Goal: Information Seeking & Learning: Learn about a topic

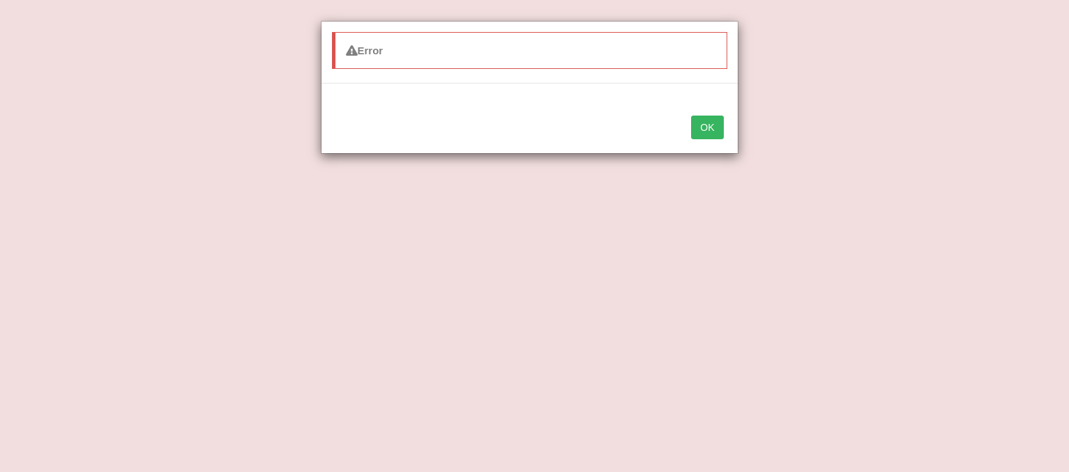
click at [705, 120] on button "OK" at bounding box center [707, 127] width 32 height 24
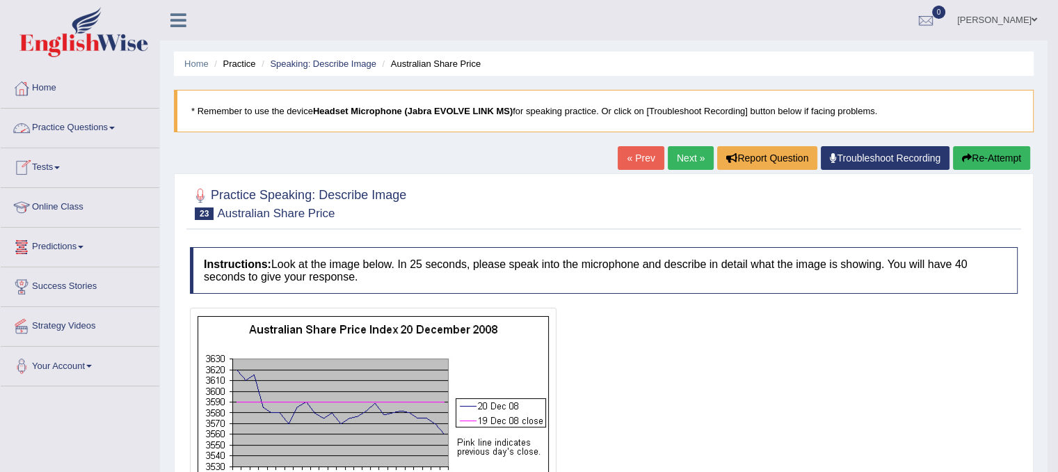
click at [76, 120] on link "Practice Questions" at bounding box center [80, 126] width 159 height 35
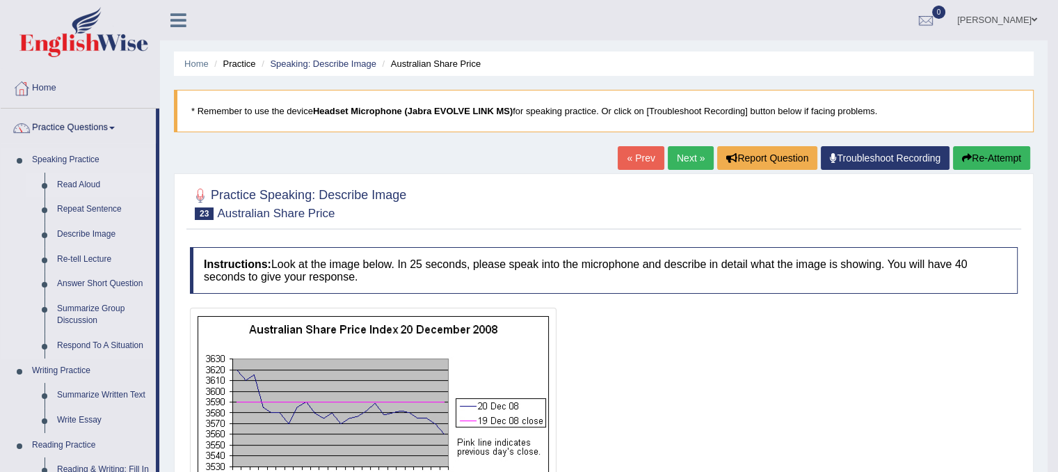
click at [82, 190] on link "Read Aloud" at bounding box center [103, 185] width 105 height 25
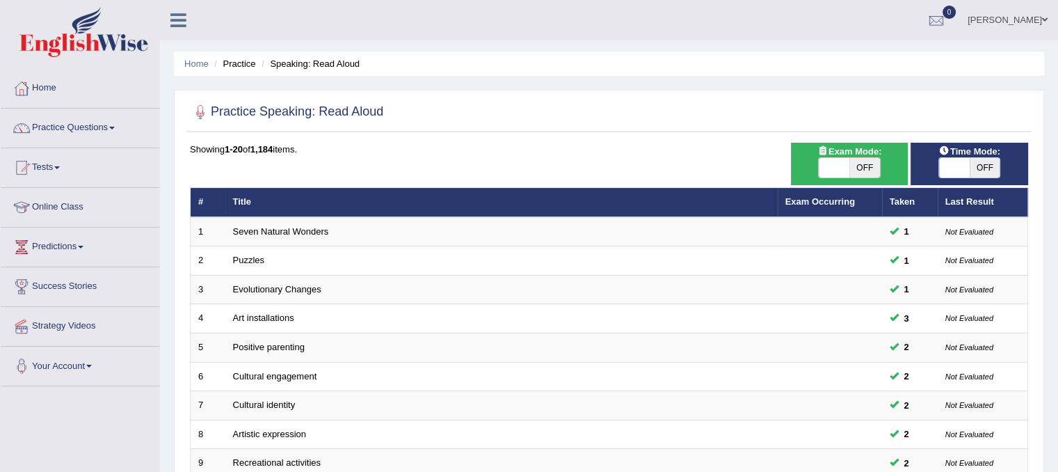
click at [40, 120] on link "Practice Questions" at bounding box center [80, 126] width 159 height 35
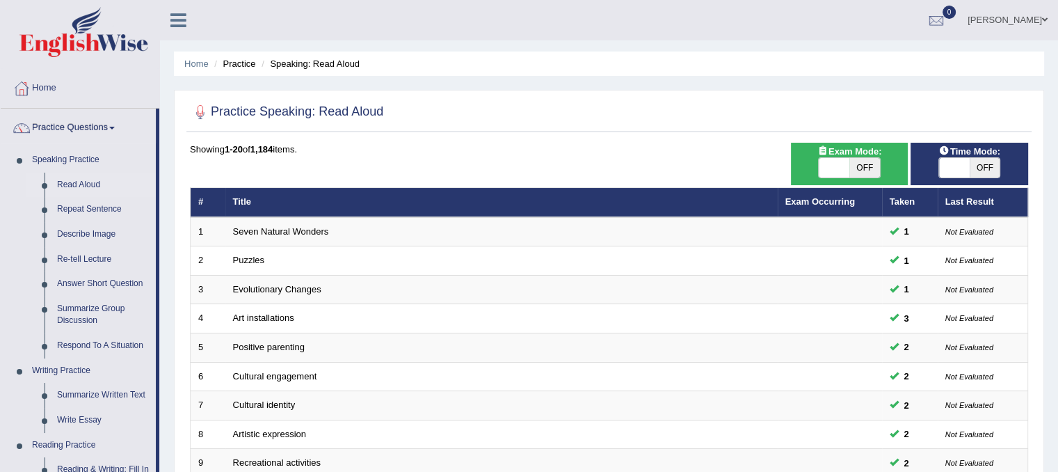
click at [47, 91] on link "Home" at bounding box center [80, 86] width 159 height 35
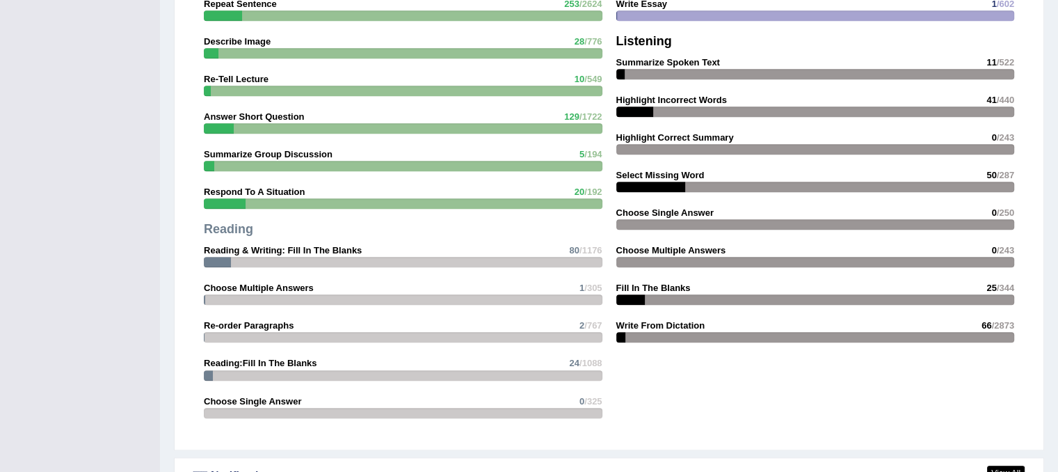
scroll to position [1243, 0]
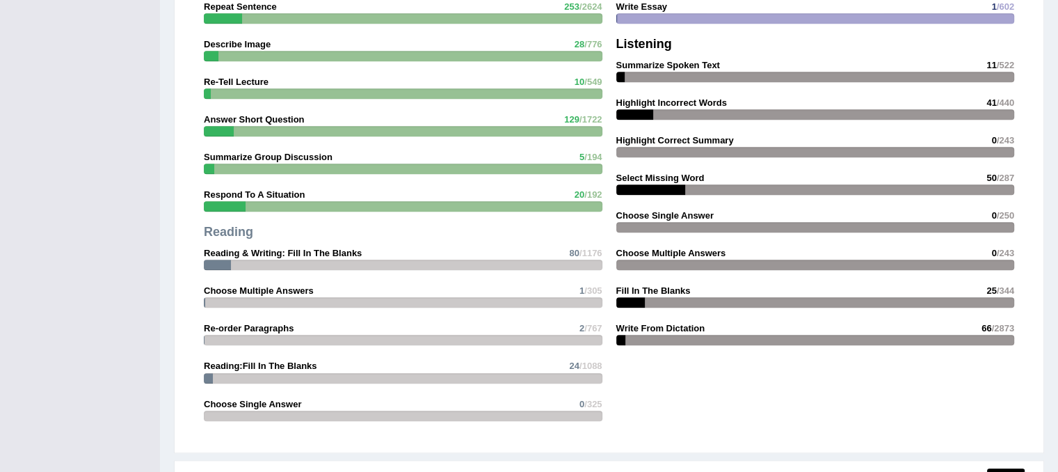
click at [212, 330] on div "Speaking Read Aloud 59 /51 Repeat Sentence 253 /2624 Describe Image 28 /776 Re-…" at bounding box center [403, 185] width 413 height 500
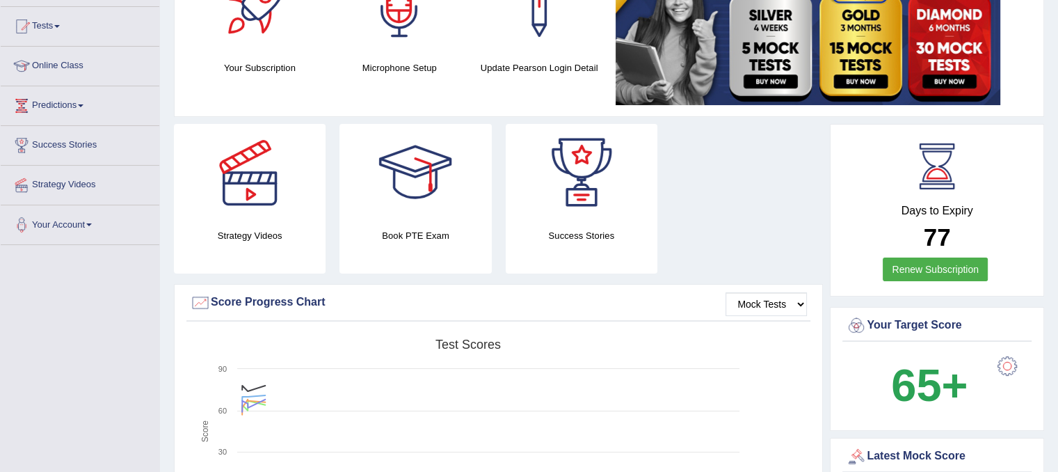
scroll to position [111, 0]
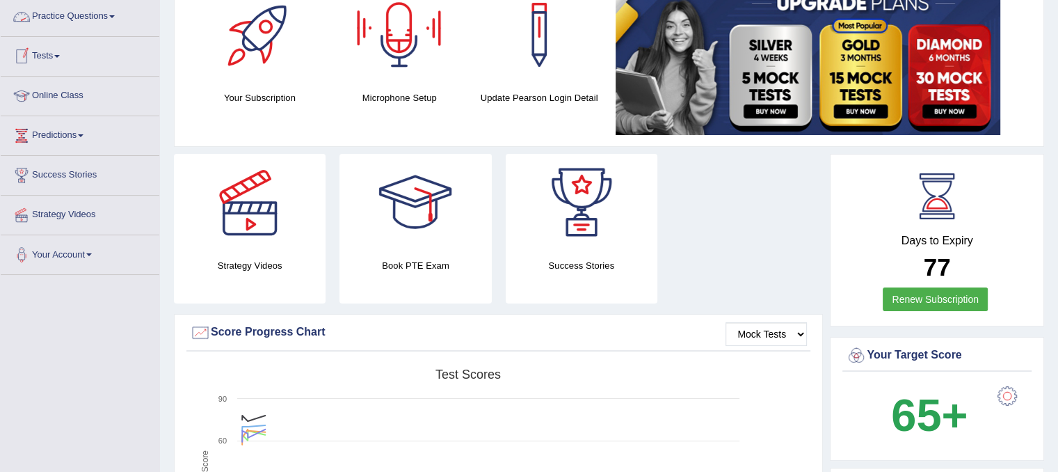
click at [72, 12] on link "Practice Questions" at bounding box center [80, 14] width 159 height 35
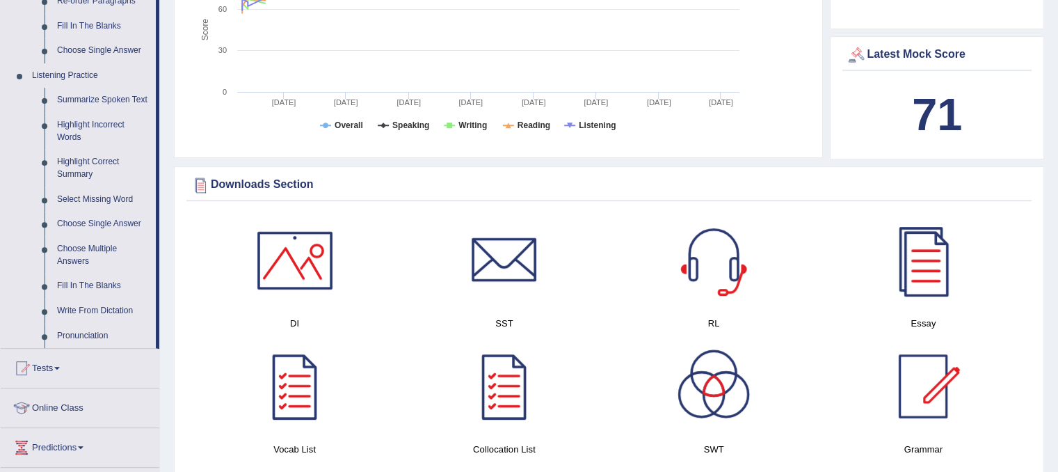
scroll to position [545, 0]
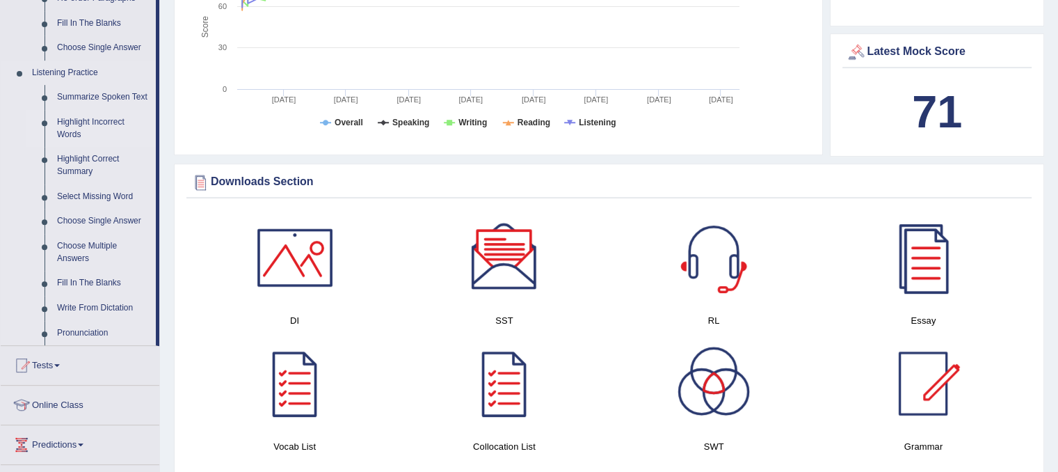
click at [78, 129] on link "Highlight Incorrect Words" at bounding box center [103, 128] width 105 height 37
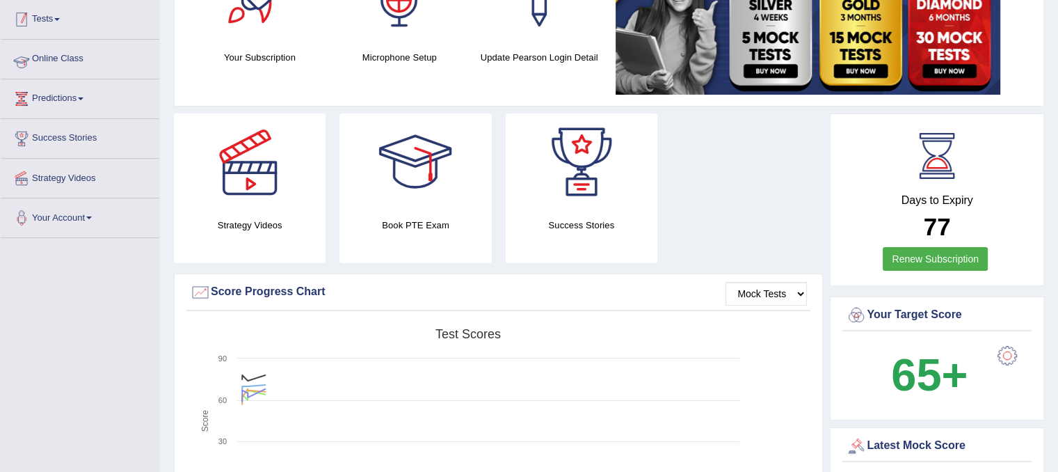
scroll to position [170, 0]
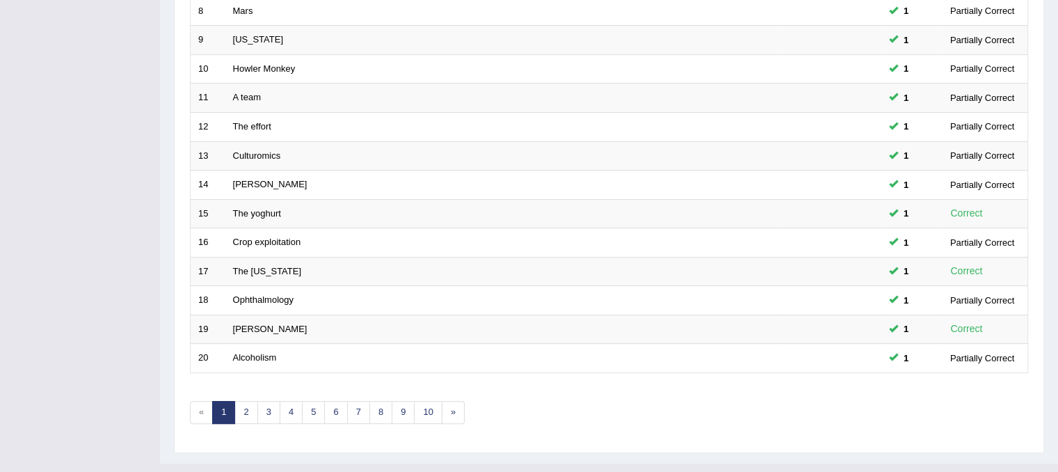
scroll to position [445, 0]
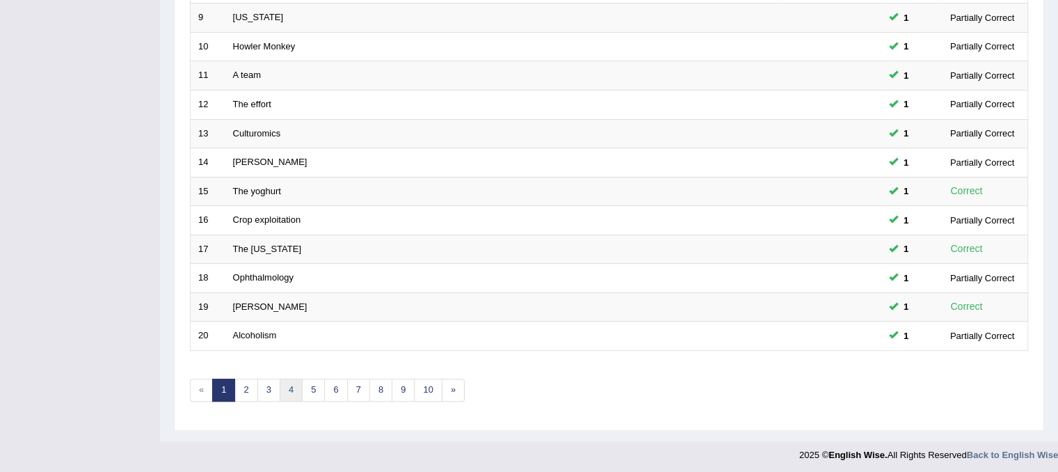
click at [281, 392] on link "4" at bounding box center [291, 389] width 23 height 23
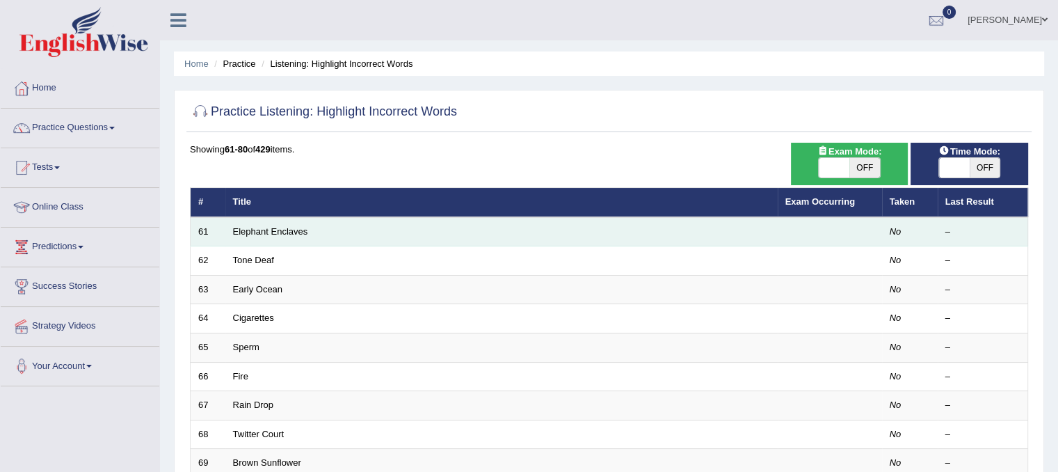
click at [246, 239] on td "Elephant Enclaves" at bounding box center [501, 231] width 552 height 29
click at [285, 224] on td "Elephant Enclaves" at bounding box center [501, 231] width 552 height 29
click at [287, 232] on link "Elephant Enclaves" at bounding box center [270, 231] width 75 height 10
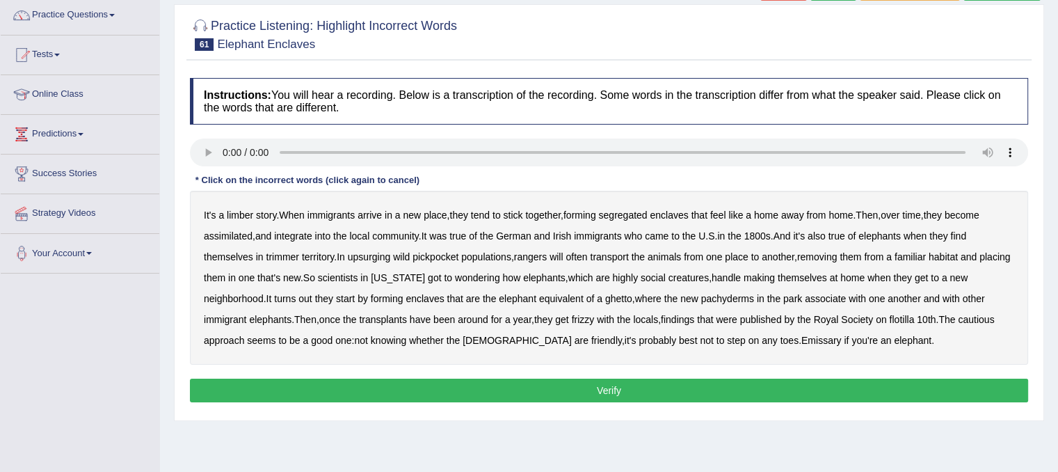
scroll to position [121, 0]
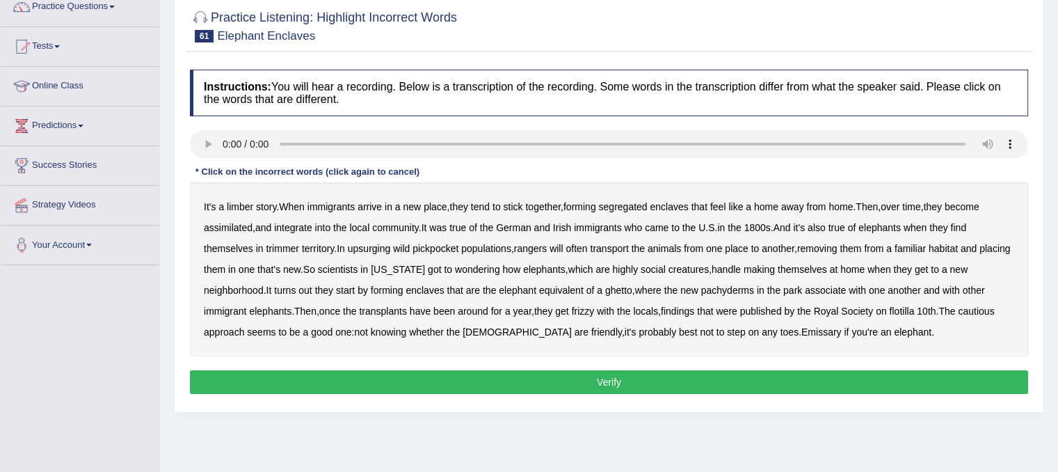
click at [244, 209] on b "limber" at bounding box center [240, 206] width 26 height 11
click at [286, 244] on b "trimmer" at bounding box center [282, 248] width 33 height 11
click at [367, 245] on b "upsurging" at bounding box center [369, 248] width 43 height 11
click at [429, 247] on b "pickpocket" at bounding box center [436, 248] width 46 height 11
click at [588, 308] on b "frizzy" at bounding box center [583, 310] width 23 height 11
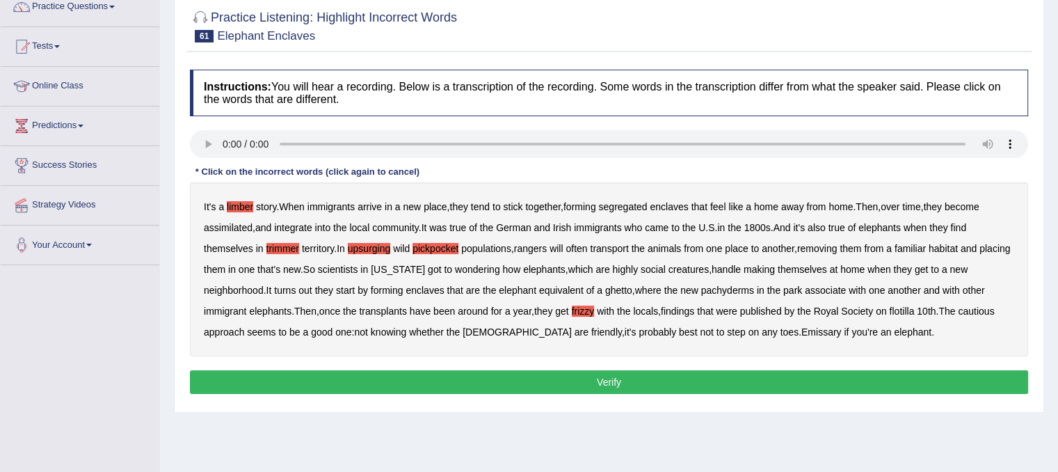
click at [914, 309] on b "flotilla" at bounding box center [901, 310] width 25 height 11
click at [801, 332] on b "Emissary" at bounding box center [821, 331] width 40 height 11
click at [717, 385] on button "Verify" at bounding box center [609, 382] width 838 height 24
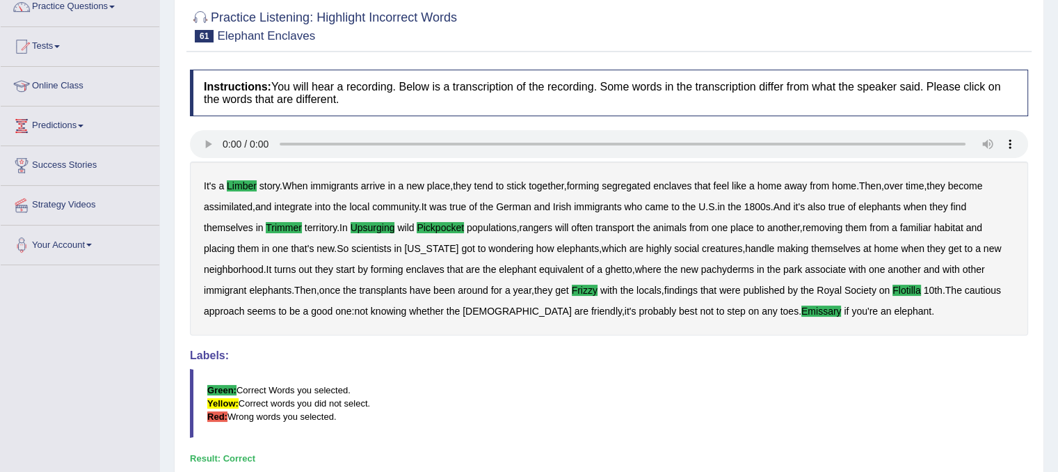
drag, startPoint x: 1058, startPoint y: 269, endPoint x: 1068, endPoint y: 344, distance: 75.2
click at [1058, 344] on html "Toggle navigation Home Practice Questions Speaking Practice Read Aloud Repeat S…" at bounding box center [529, 115] width 1058 height 472
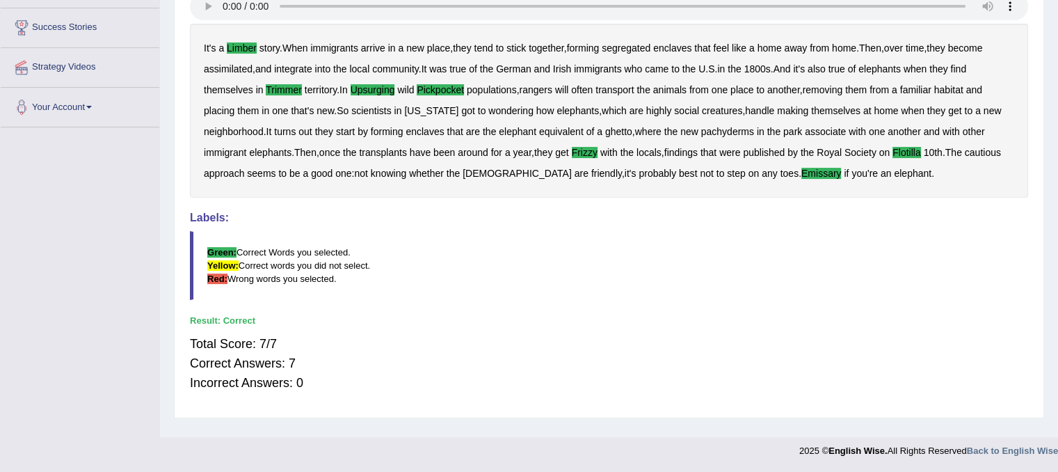
scroll to position [0, 0]
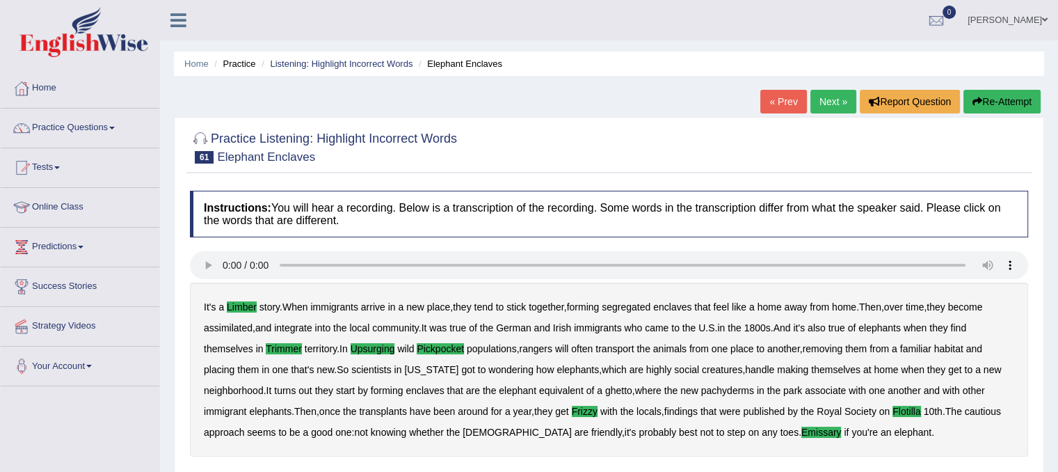
click at [828, 93] on link "Next »" at bounding box center [834, 102] width 46 height 24
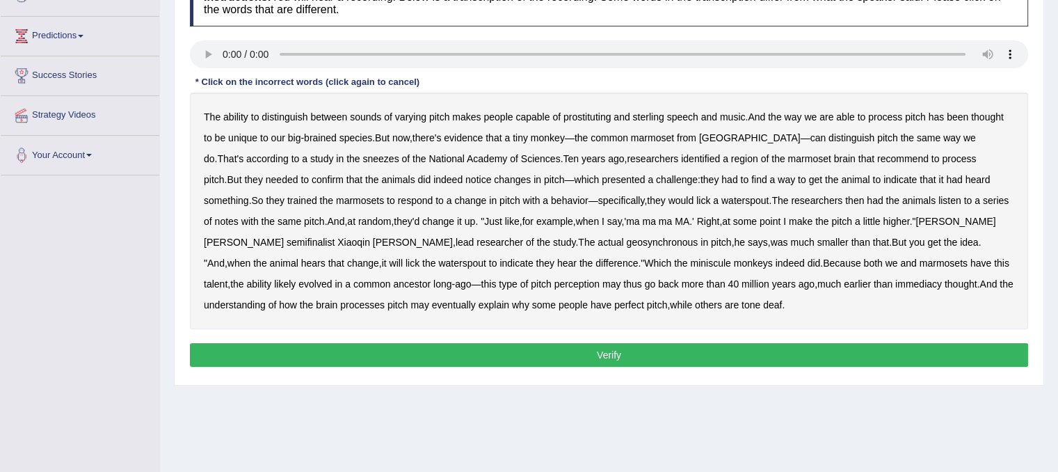
scroll to position [212, 0]
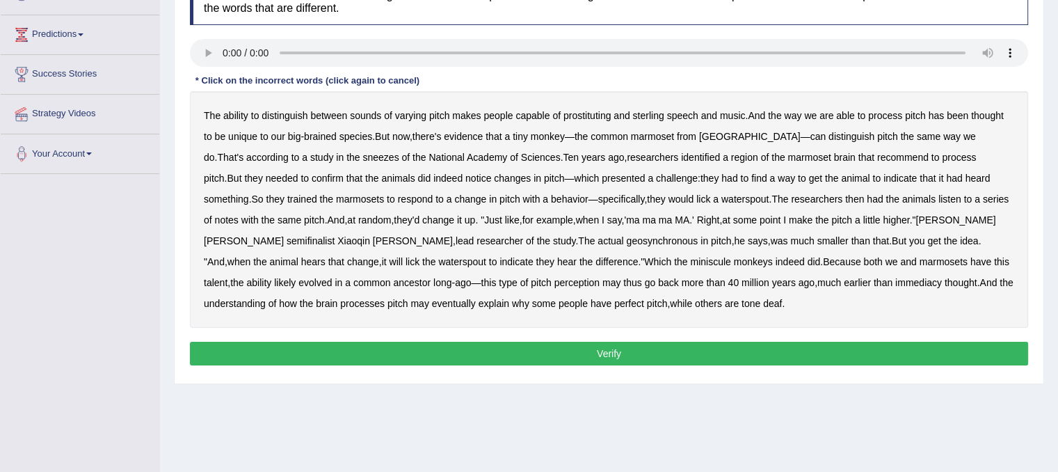
click at [587, 115] on b "prostituting" at bounding box center [587, 115] width 47 height 11
click at [646, 113] on b "sterling" at bounding box center [647, 115] width 31 height 11
click at [362, 159] on b "sneezes" at bounding box center [380, 157] width 36 height 11
click at [877, 154] on b "recommend" at bounding box center [902, 157] width 51 height 11
click at [335, 235] on b "semifinalist" at bounding box center [311, 240] width 48 height 11
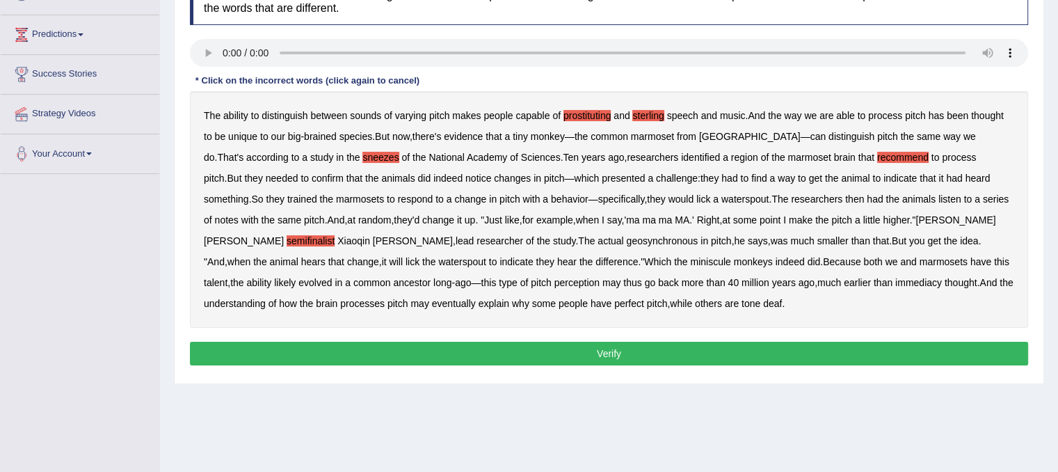
click at [627, 239] on b "geosynchronous" at bounding box center [663, 240] width 72 height 11
click at [895, 279] on b "immediacy" at bounding box center [918, 282] width 47 height 11
click at [612, 356] on button "Verify" at bounding box center [609, 354] width 838 height 24
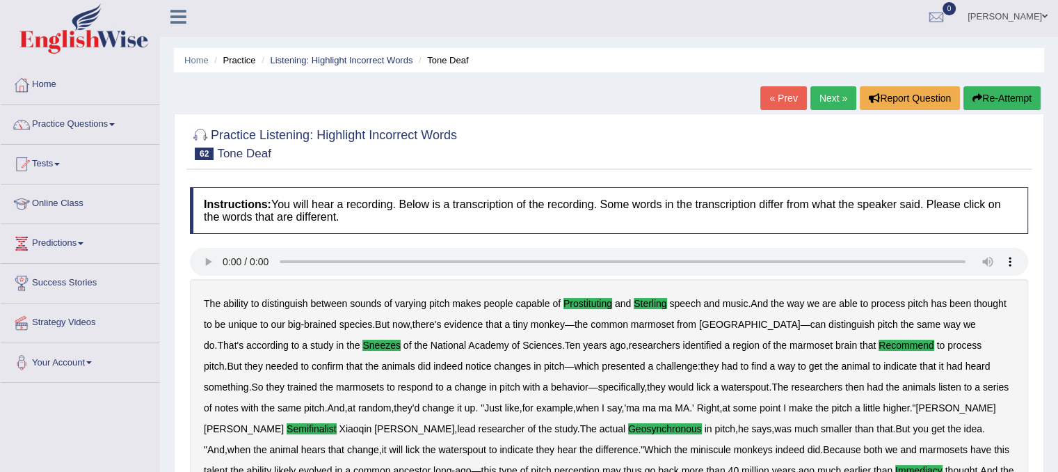
scroll to position [0, 0]
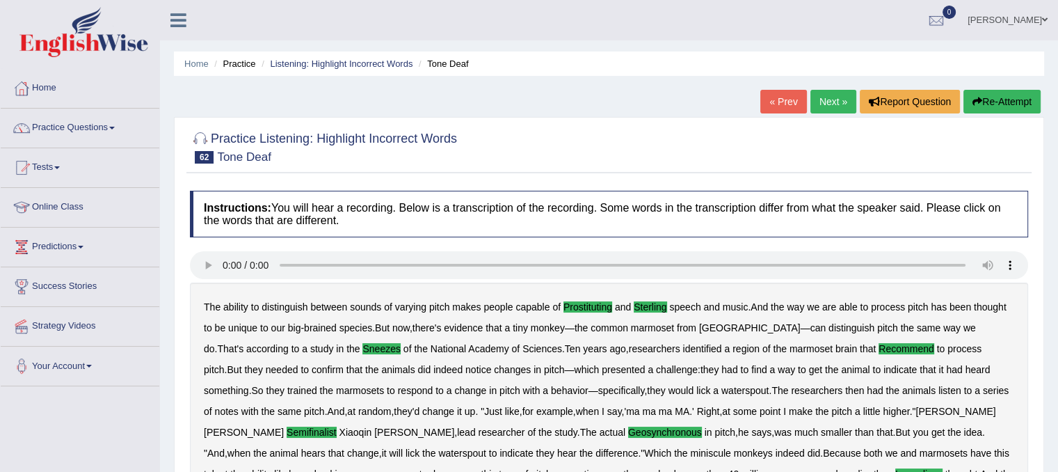
click at [822, 104] on link "Next »" at bounding box center [834, 102] width 46 height 24
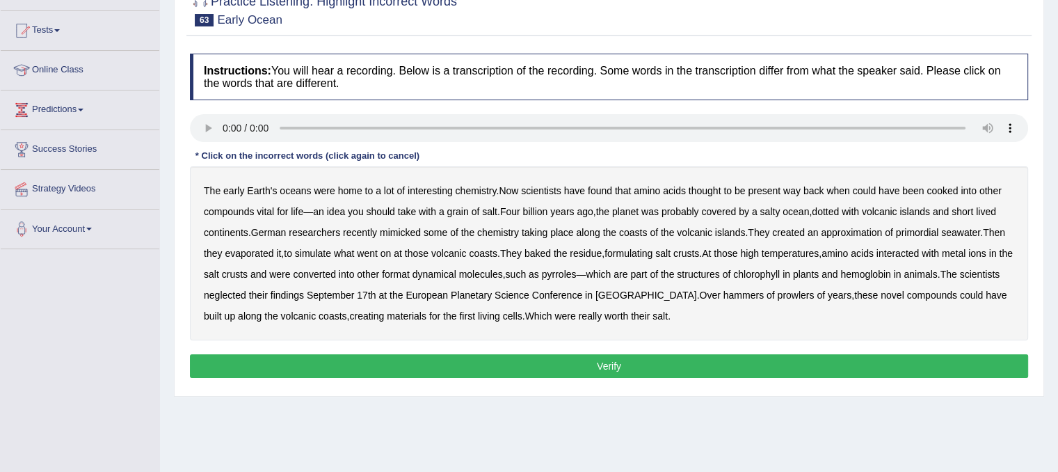
drag, startPoint x: 1067, startPoint y: 138, endPoint x: 1068, endPoint y: 221, distance: 82.8
click at [1058, 221] on html "Toggle navigation Home Practice Questions Speaking Practice Read Aloud Repeat S…" at bounding box center [529, 99] width 1058 height 472
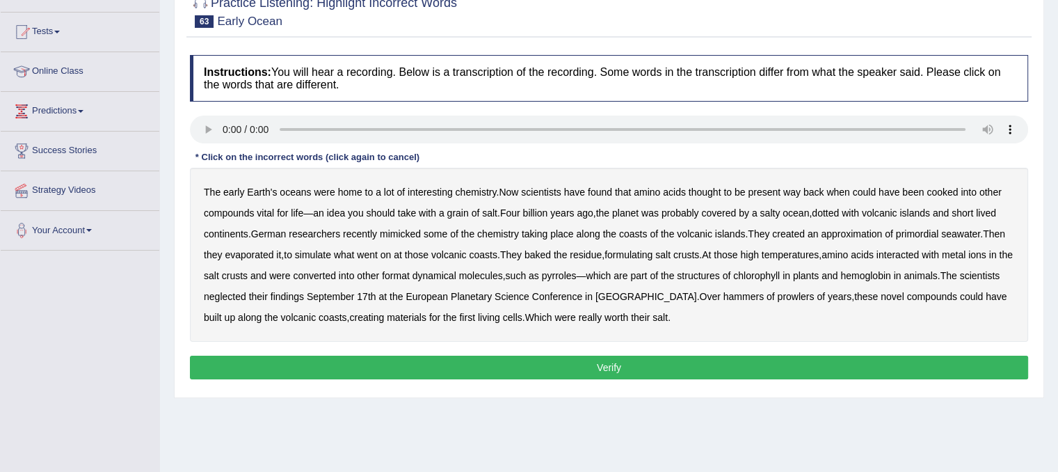
click at [861, 233] on b "approximation" at bounding box center [851, 233] width 61 height 11
click at [653, 257] on b "formulating" at bounding box center [629, 254] width 48 height 11
click at [419, 267] on div "The early Earth's oceans were home to a lot of interesting chemistry . Now scie…" at bounding box center [609, 255] width 838 height 174
click at [410, 275] on b "format" at bounding box center [396, 275] width 28 height 11
click at [447, 278] on b "dynamical" at bounding box center [435, 275] width 44 height 11
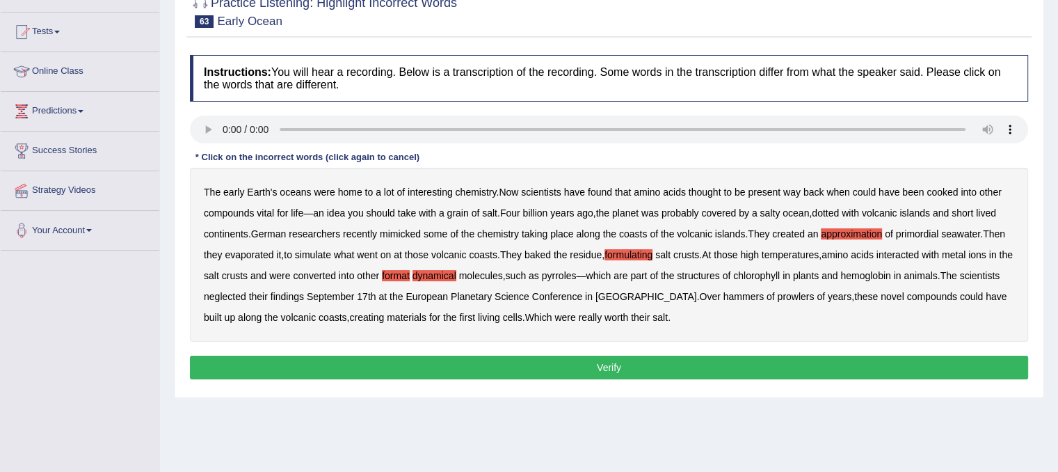
click at [263, 302] on div "The early Earth's oceans were home to a lot of interesting chemistry . Now scie…" at bounding box center [609, 255] width 838 height 174
click at [246, 291] on b "neglected" at bounding box center [225, 296] width 42 height 11
click at [740, 295] on b "hammers" at bounding box center [744, 296] width 40 height 11
click at [780, 298] on b "prowlers" at bounding box center [795, 296] width 37 height 11
click at [564, 363] on button "Verify" at bounding box center [609, 368] width 838 height 24
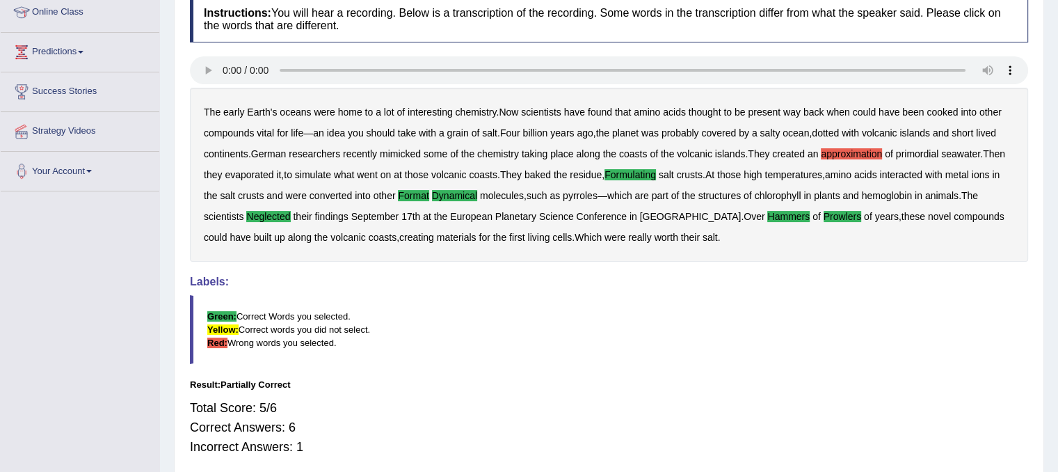
scroll to position [0, 0]
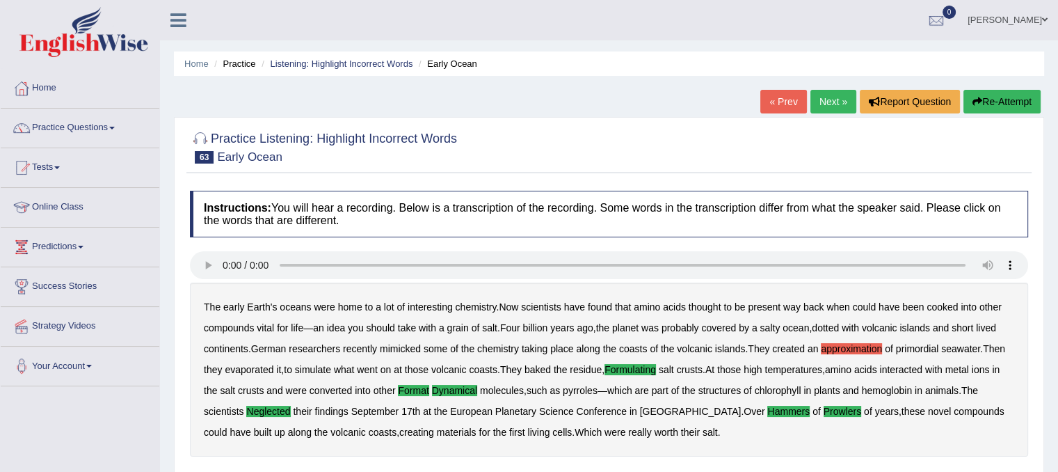
click at [817, 95] on link "Next »" at bounding box center [834, 102] width 46 height 24
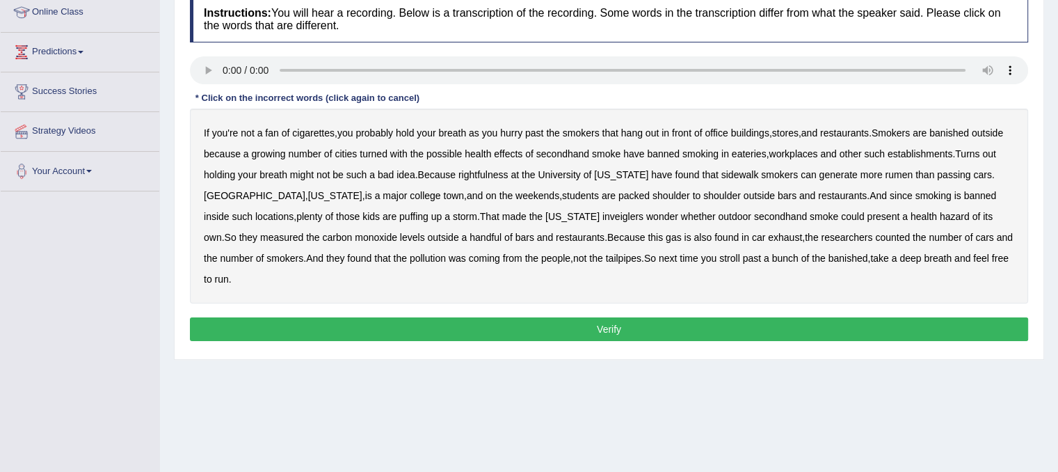
scroll to position [196, 0]
click at [379, 151] on b "turned" at bounding box center [374, 152] width 28 height 11
click at [486, 179] on div "If you're not a fan of cigarettes , you probably hold your breath as you hurry …" at bounding box center [609, 205] width 838 height 195
click at [488, 176] on b "rightfulness" at bounding box center [483, 173] width 50 height 11
click at [888, 174] on b "rumen" at bounding box center [899, 173] width 28 height 11
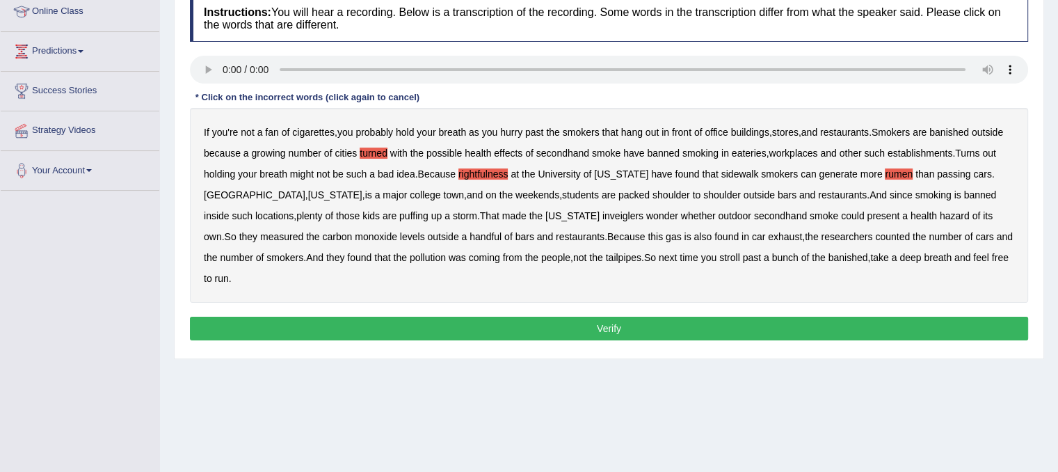
click at [603, 215] on b "inveiglers" at bounding box center [623, 215] width 41 height 11
click at [644, 317] on button "Verify" at bounding box center [609, 329] width 838 height 24
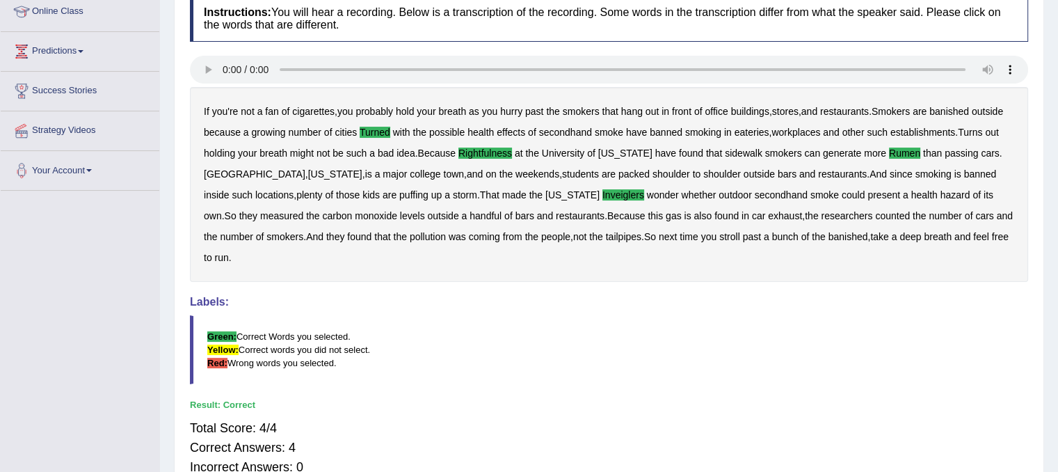
drag, startPoint x: 1038, startPoint y: 242, endPoint x: 1037, endPoint y: 121, distance: 121.1
click at [1037, 121] on div "Practice Listening: Highlight Incorrect Words 64 Cigarettes Instructions: You w…" at bounding box center [609, 211] width 870 height 581
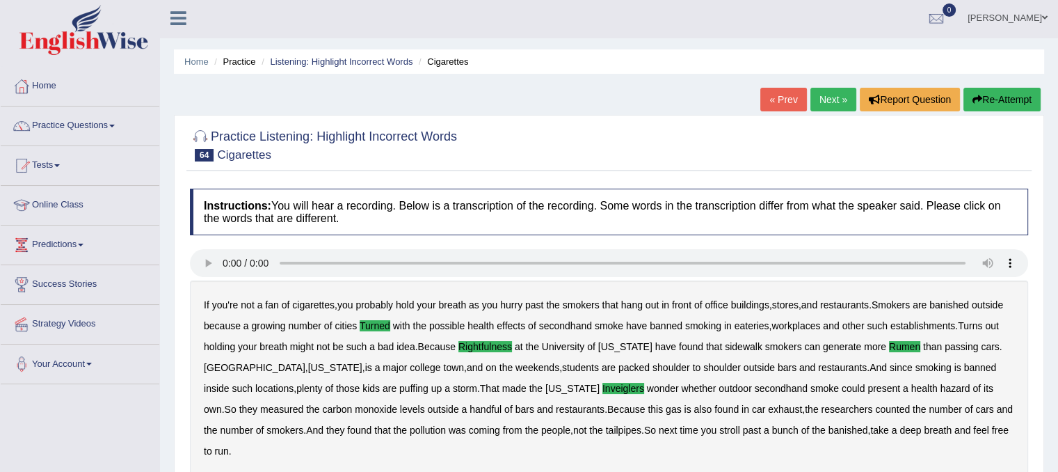
scroll to position [0, 0]
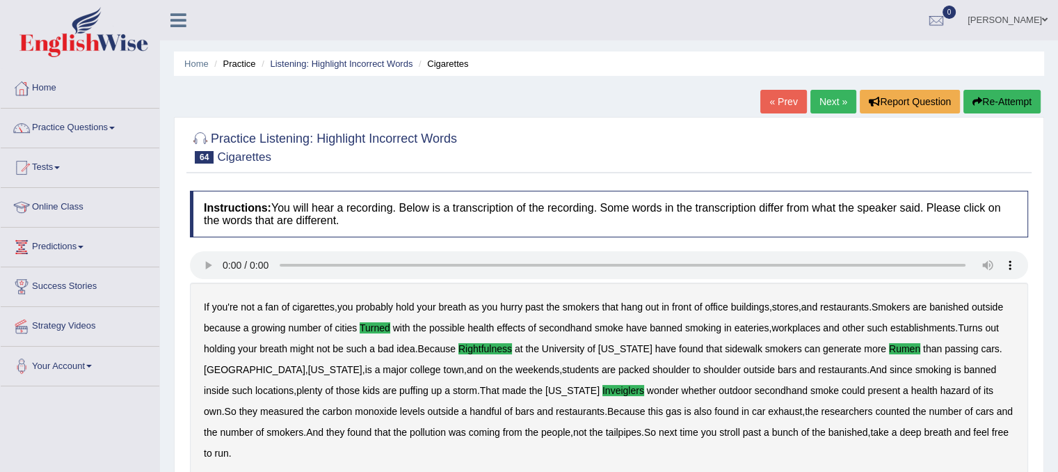
click at [818, 99] on link "Next »" at bounding box center [834, 102] width 46 height 24
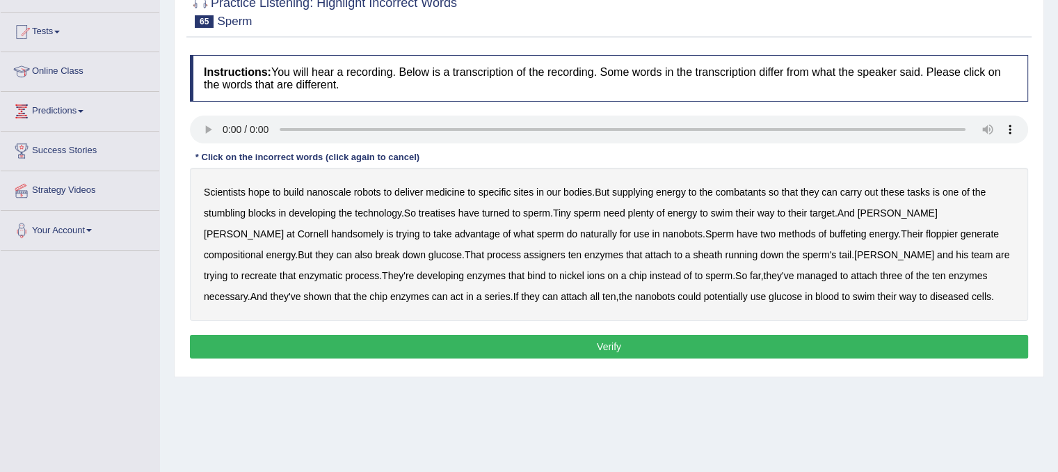
scroll to position [170, 0]
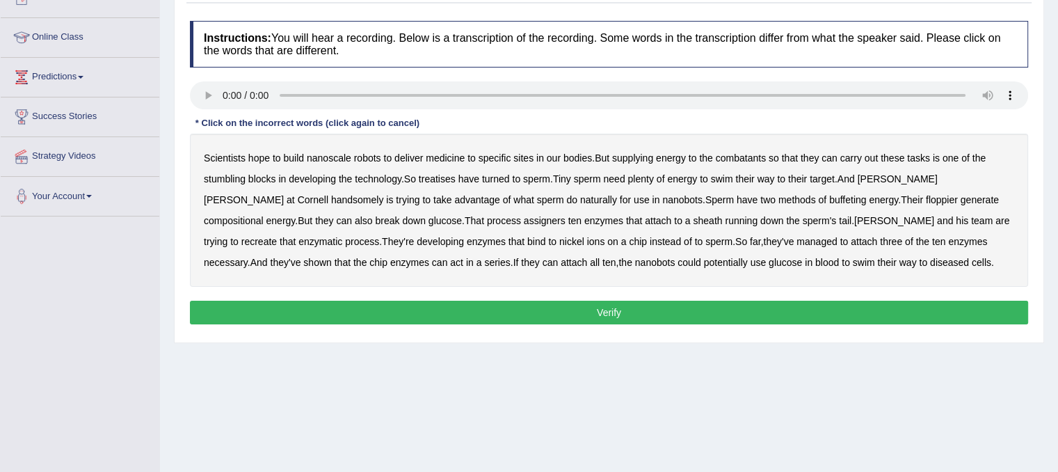
click at [733, 157] on b "combatants" at bounding box center [741, 157] width 50 height 11
click at [453, 180] on b "treatises" at bounding box center [437, 178] width 37 height 11
click at [384, 194] on b "handsomely" at bounding box center [357, 199] width 53 height 11
click at [829, 198] on b "buffeting" at bounding box center [847, 199] width 37 height 11
click at [926, 197] on b "floppier" at bounding box center [942, 199] width 32 height 11
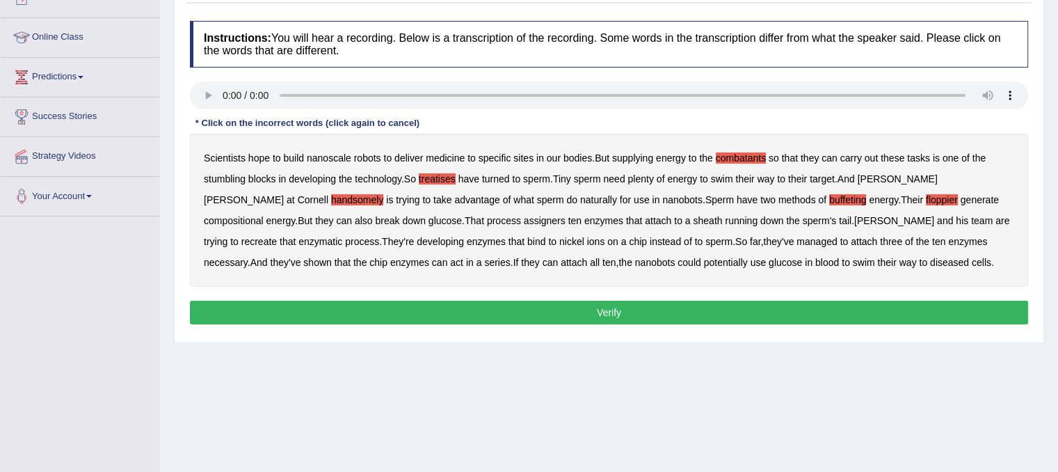
click at [685, 308] on button "Verify" at bounding box center [609, 313] width 838 height 24
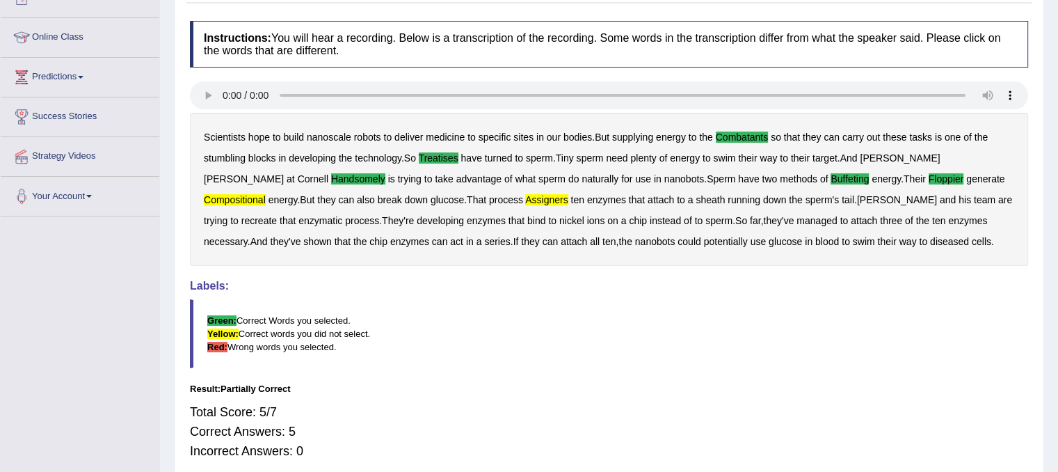
drag, startPoint x: 1068, startPoint y: 221, endPoint x: 751, endPoint y: 324, distance: 332.9
click at [751, 324] on blockquote "Green: Correct Words you selected. Yellow: Correct words you did not select. Re…" at bounding box center [609, 333] width 838 height 69
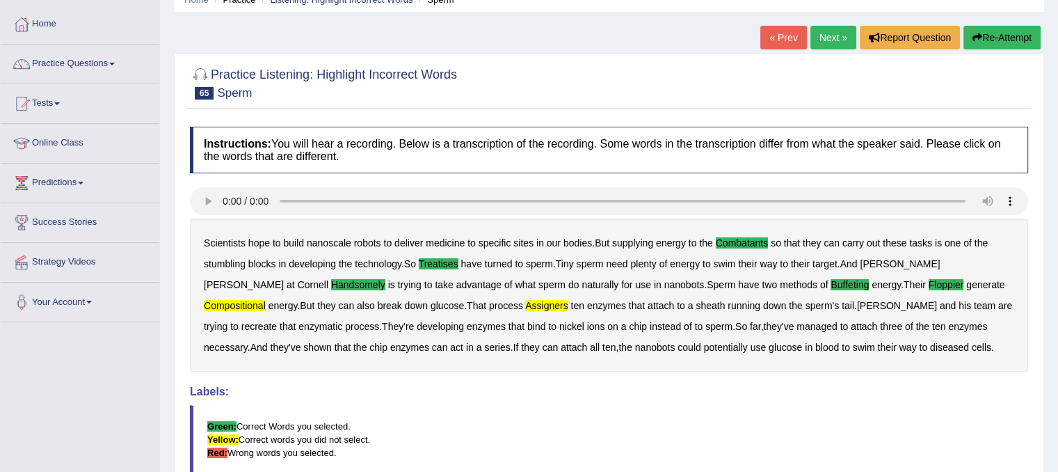
scroll to position [0, 0]
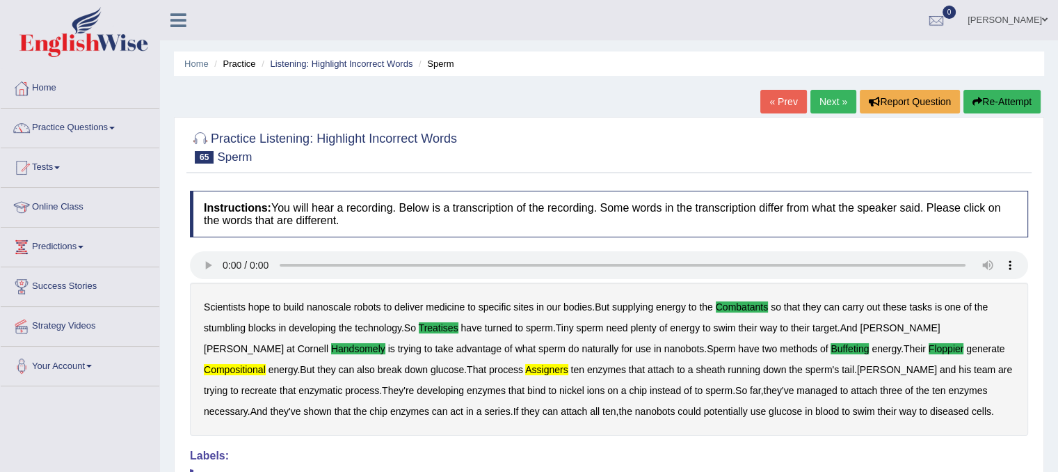
click at [829, 104] on link "Next »" at bounding box center [834, 102] width 46 height 24
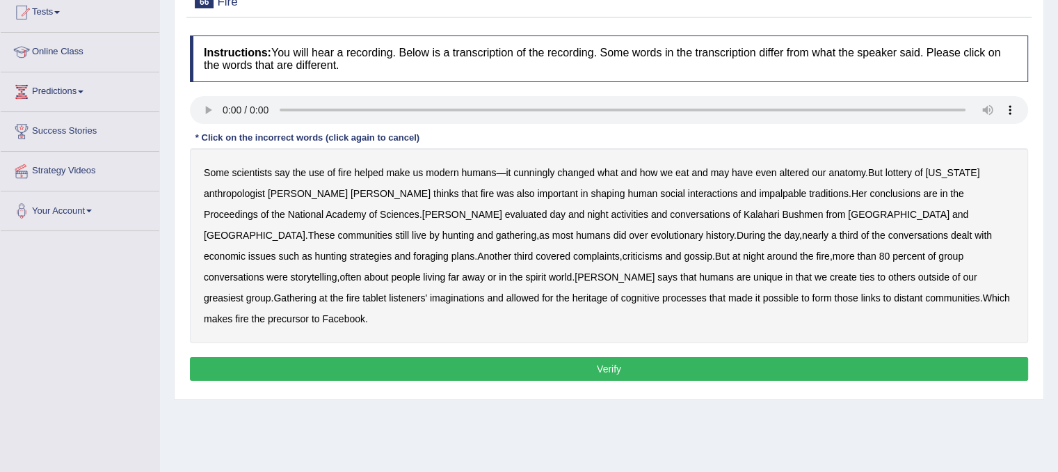
scroll to position [157, 0]
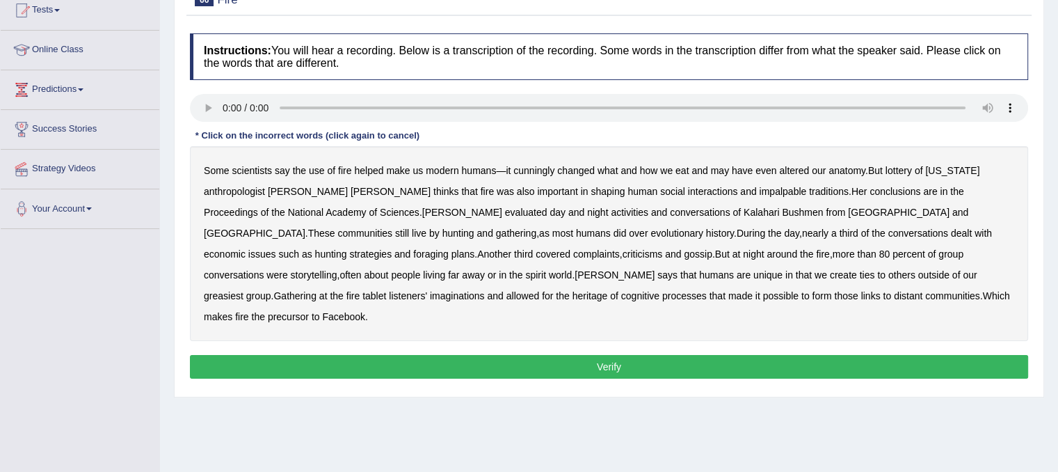
click at [545, 165] on b "cunningly" at bounding box center [533, 170] width 41 height 11
click at [905, 170] on b "lottery" at bounding box center [899, 170] width 26 height 11
click at [759, 193] on b "impalpable" at bounding box center [782, 191] width 47 height 11
click at [244, 290] on b "greasiest" at bounding box center [224, 295] width 40 height 11
click at [386, 290] on b "tablet" at bounding box center [374, 295] width 24 height 11
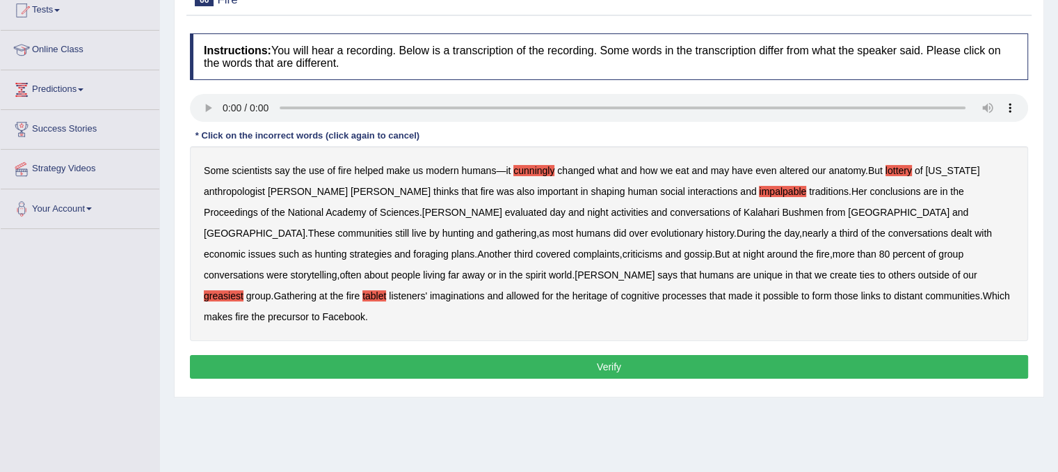
click at [608, 290] on b "heritage" at bounding box center [590, 295] width 35 height 11
click at [674, 355] on button "Verify" at bounding box center [609, 367] width 838 height 24
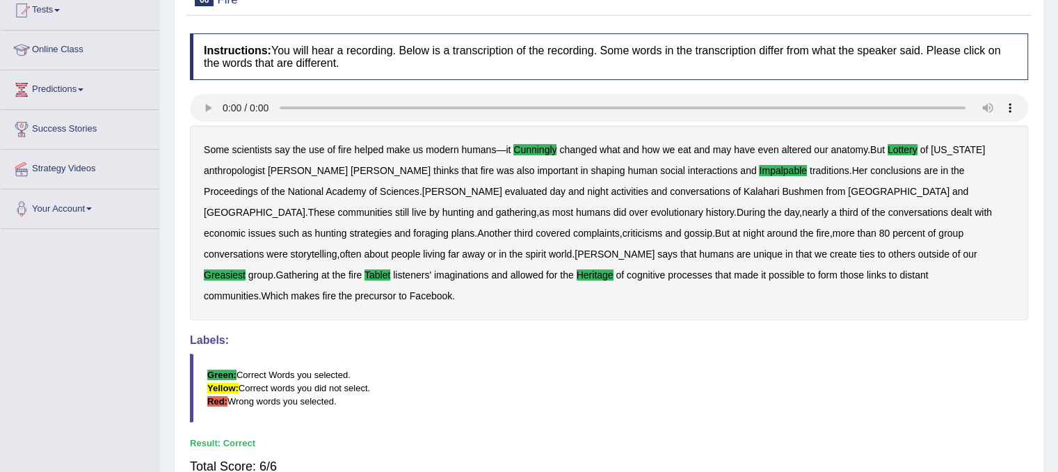
scroll to position [0, 0]
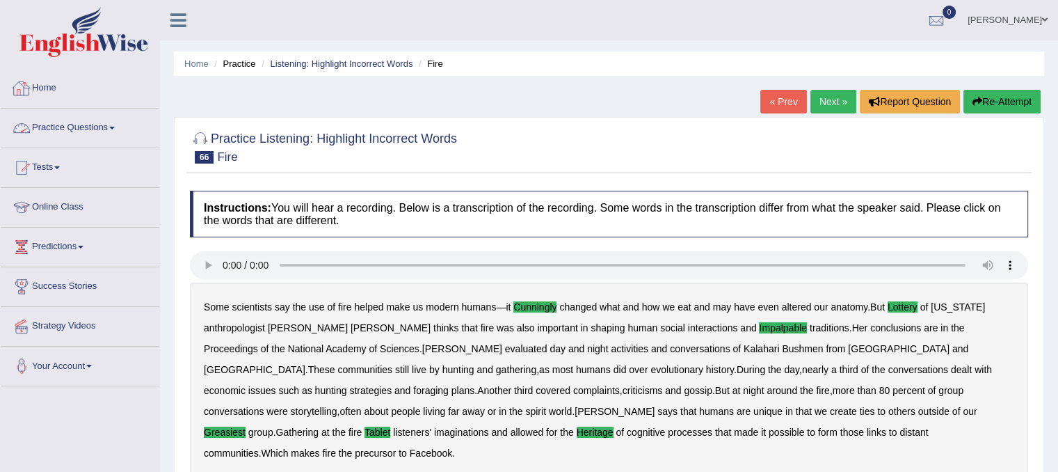
click at [107, 134] on link "Practice Questions" at bounding box center [80, 126] width 159 height 35
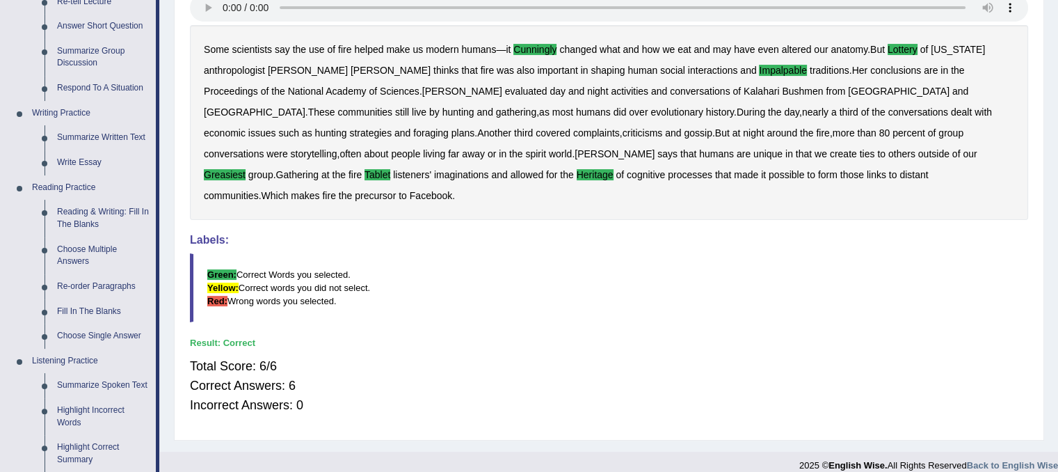
scroll to position [286, 0]
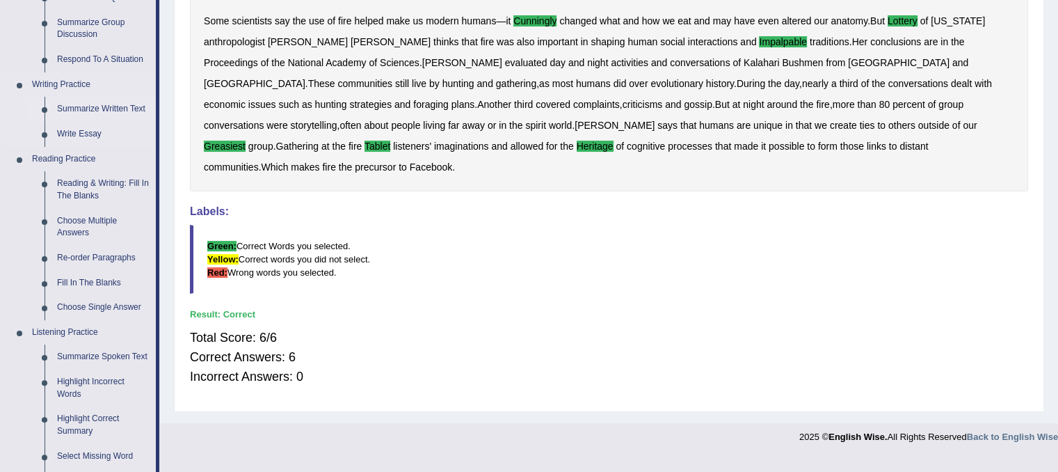
click at [102, 106] on link "Summarize Written Text" at bounding box center [103, 109] width 105 height 25
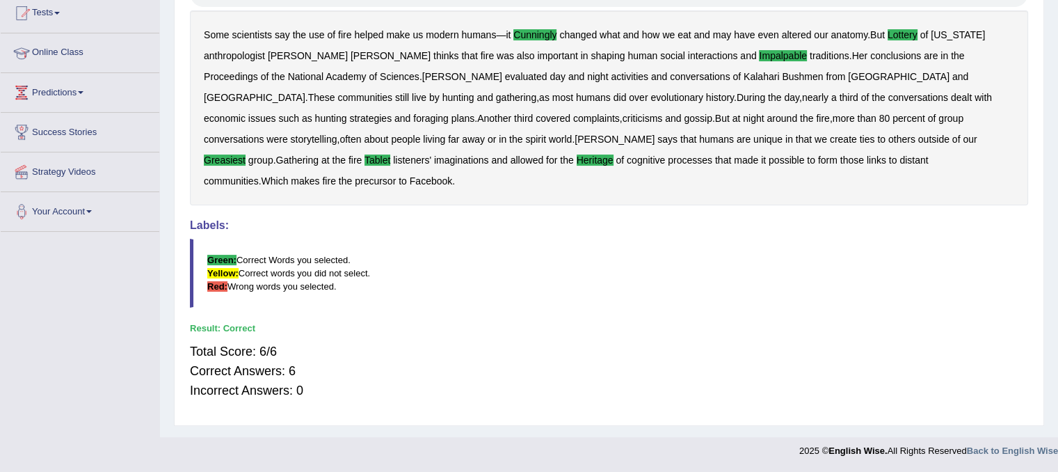
scroll to position [259, 0]
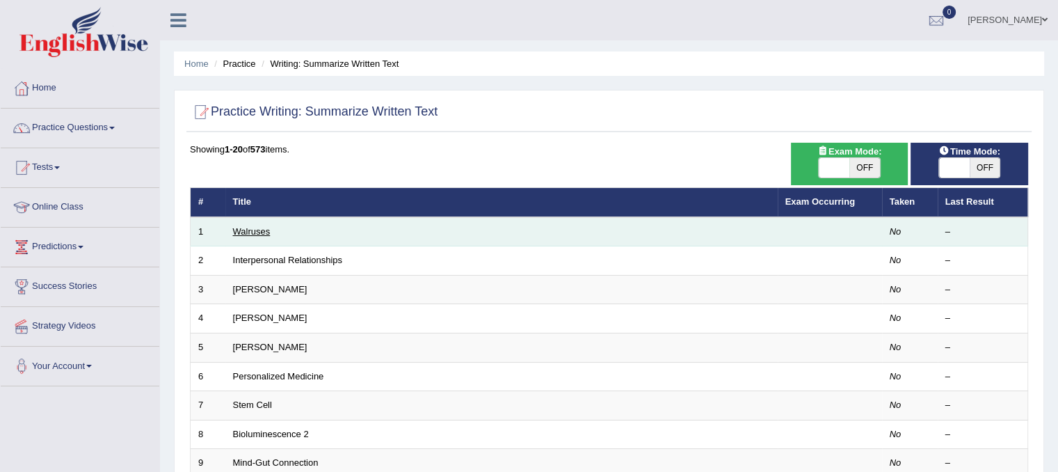
click at [252, 230] on link "Walruses" at bounding box center [252, 231] width 38 height 10
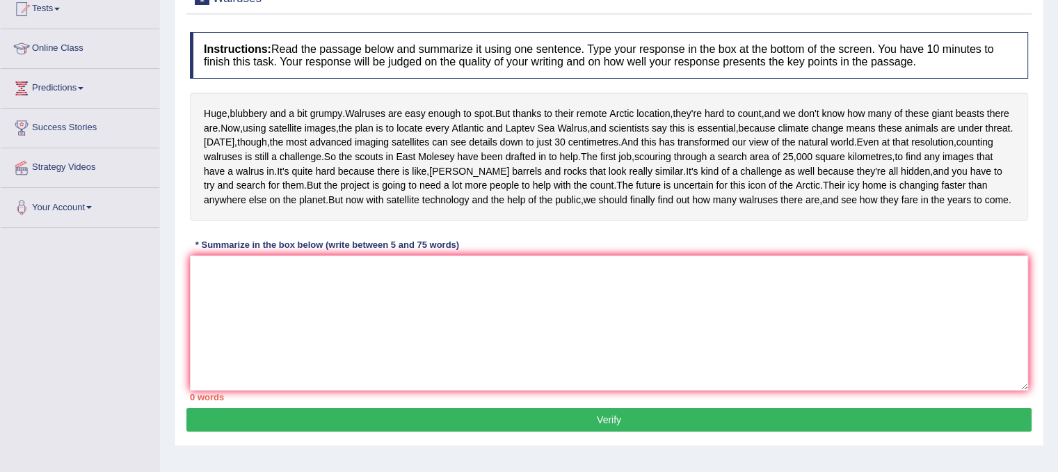
scroll to position [160, 0]
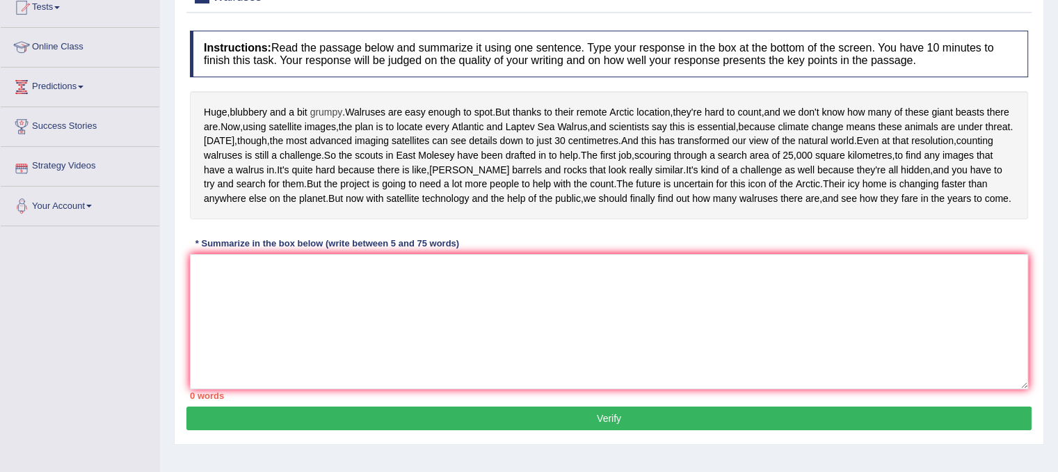
drag, startPoint x: 204, startPoint y: 109, endPoint x: 325, endPoint y: 110, distance: 121.1
click at [325, 110] on div "Huge , blubbery and a bit grumpy . Walruses are easy enough to spot . But thank…" at bounding box center [609, 155] width 838 height 128
click at [440, 340] on textarea at bounding box center [609, 321] width 838 height 135
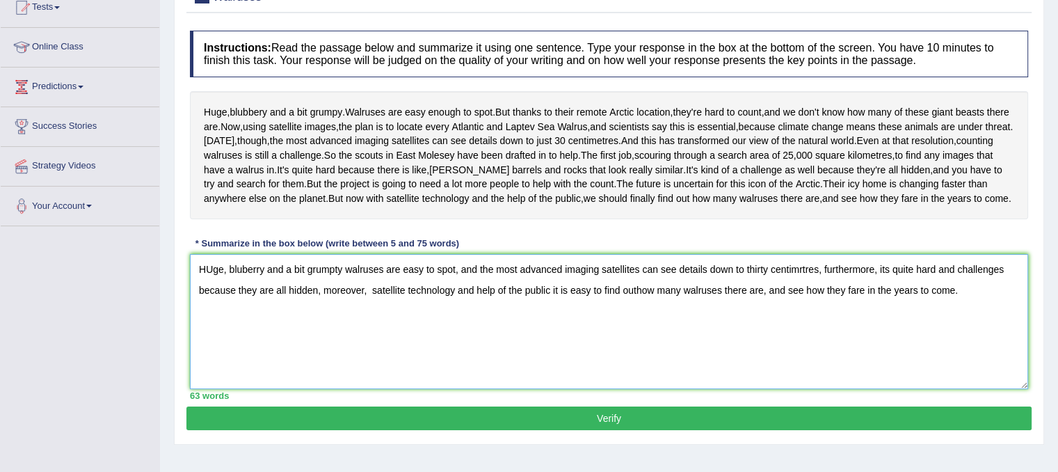
click at [212, 338] on textarea "HUge, bluberry and a bit grumpty walruses are easy to spot, and the most advanc…" at bounding box center [609, 321] width 838 height 135
click at [801, 340] on textarea "Huge, bluberry and a bit grumpty walruses are easy to spot, and the most advanc…" at bounding box center [609, 321] width 838 height 135
click at [1015, 340] on textarea "Huge, bluberry and a bit grumpty walruses are easy to spot, and the most advanc…" at bounding box center [609, 321] width 838 height 135
click at [754, 360] on textarea "Huge, bluberry and a bit grumpty walruses are easy to spot, and the most advanc…" at bounding box center [609, 321] width 838 height 135
click at [756, 360] on textarea "Huge, bluberry and a bit grumpty walruses are easy to spot, and the most advanc…" at bounding box center [609, 321] width 838 height 135
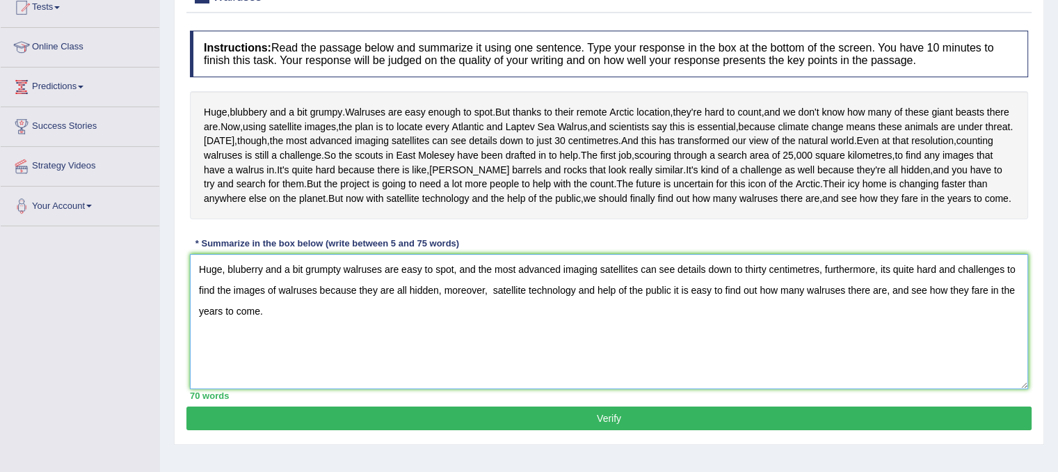
scroll to position [259, 0]
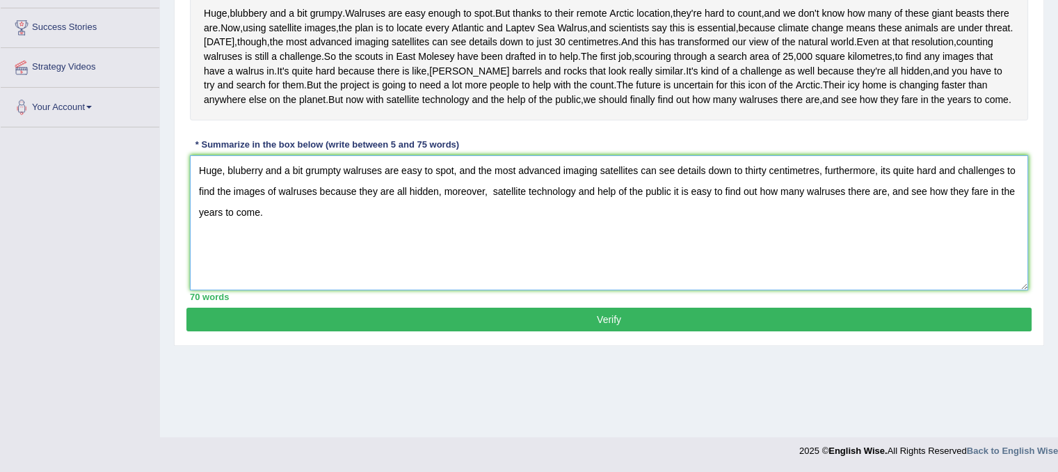
click at [246, 239] on textarea "Huge, bluberry and a bit grumpty walruses are easy to spot, and the most advanc…" at bounding box center [609, 222] width 838 height 135
type textarea "Huge, blubberry and a bit grumpty walruses are easy to spot, and the most advan…"
click at [644, 331] on button "Verify" at bounding box center [608, 320] width 845 height 24
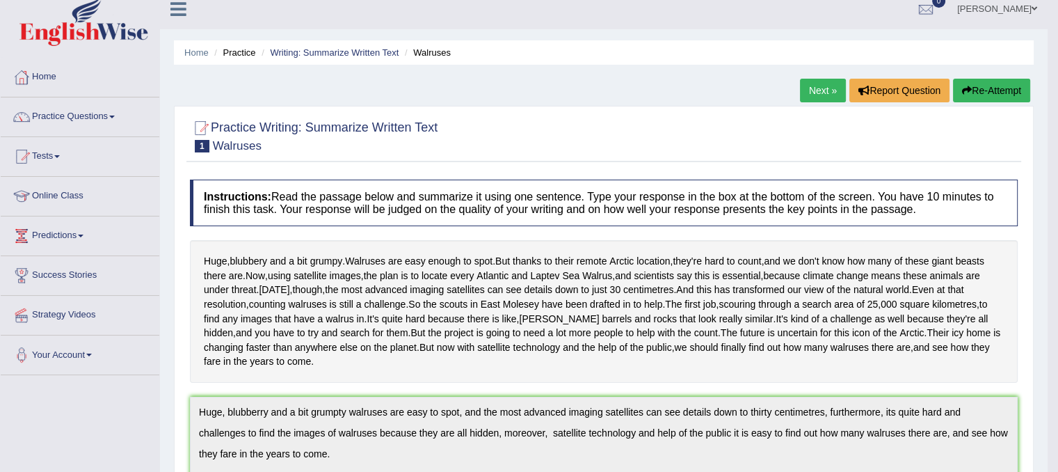
scroll to position [0, 0]
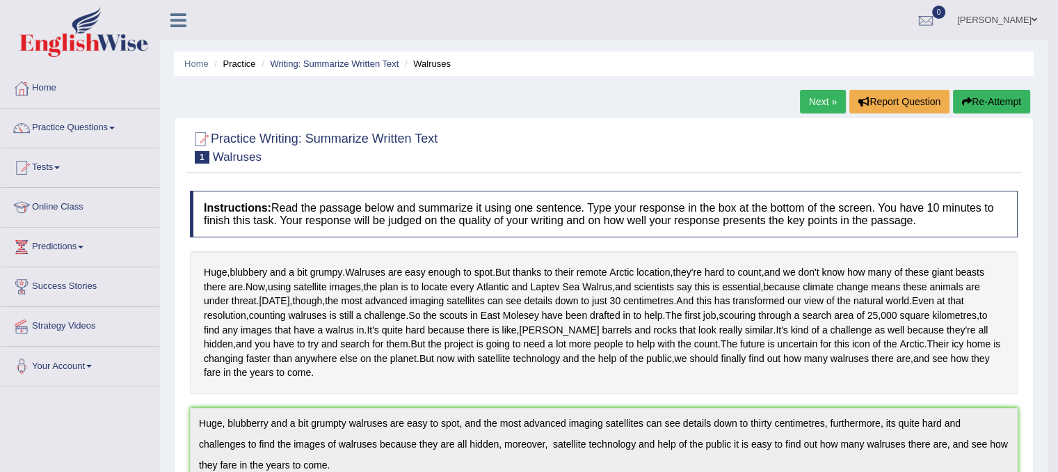
click at [974, 101] on button "Re-Attempt" at bounding box center [991, 102] width 77 height 24
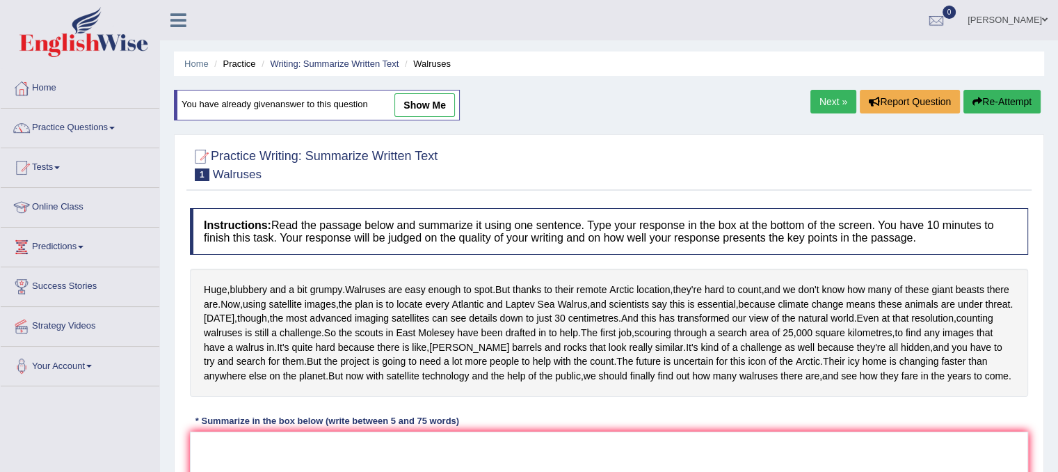
click at [824, 102] on link "Next »" at bounding box center [834, 102] width 46 height 24
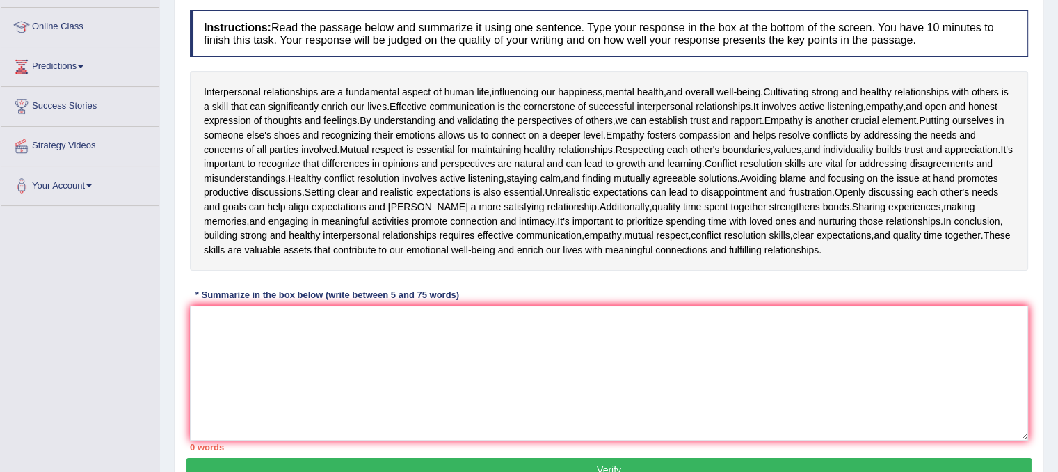
scroll to position [175, 0]
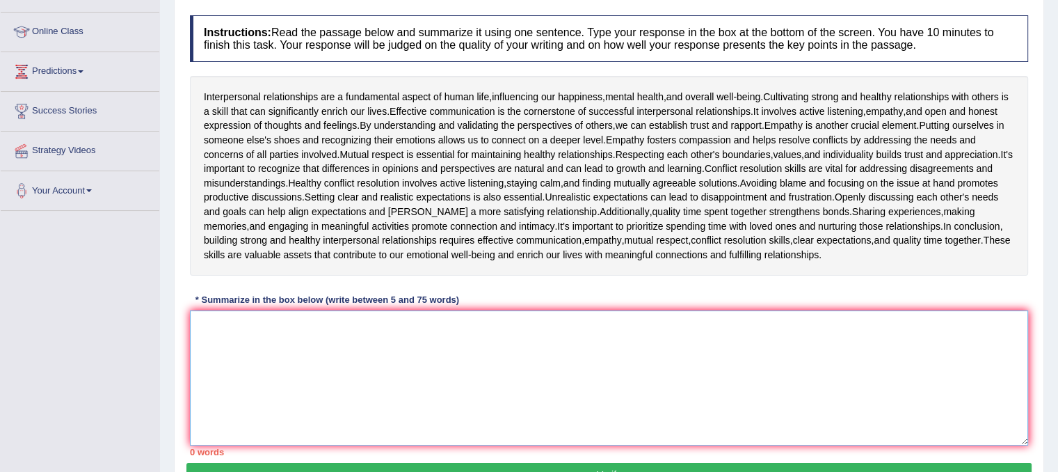
click at [418, 335] on textarea at bounding box center [609, 377] width 838 height 135
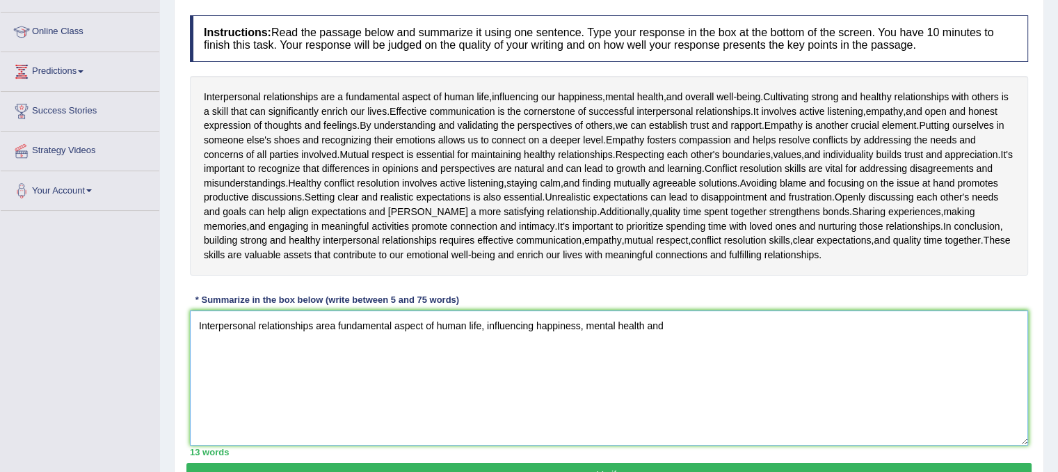
click at [647, 324] on textarea "Interpersonal relationships area fundamental aspect of human life, influencing …" at bounding box center [609, 377] width 838 height 135
click at [643, 324] on textarea "Interpersonal relationships area fundamental aspect of human life, influencing …" at bounding box center [609, 377] width 838 height 135
click at [696, 312] on textarea "Interpersonal relationships area fundamental aspect of human life, influencing …" at bounding box center [609, 377] width 838 height 135
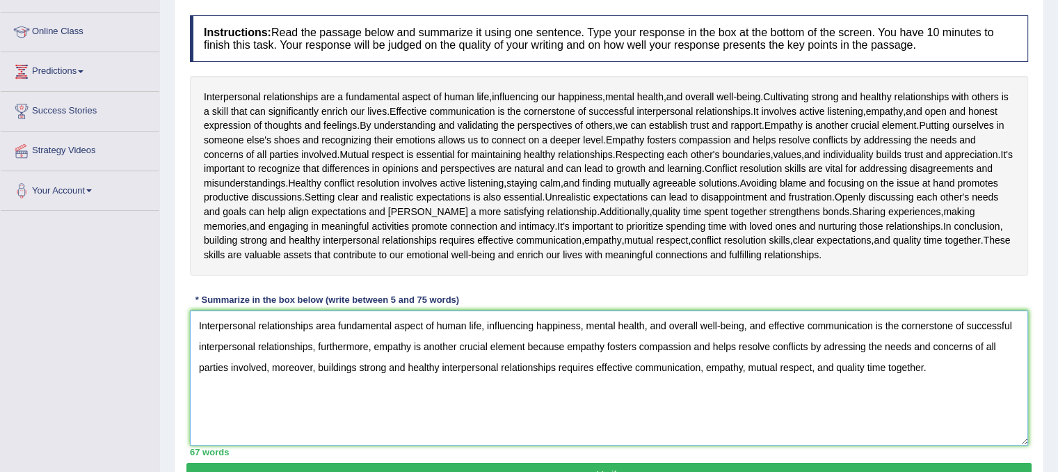
click at [356, 368] on textarea "Interpersonal relationships area fundamental aspect of human life, influencing …" at bounding box center [609, 377] width 838 height 135
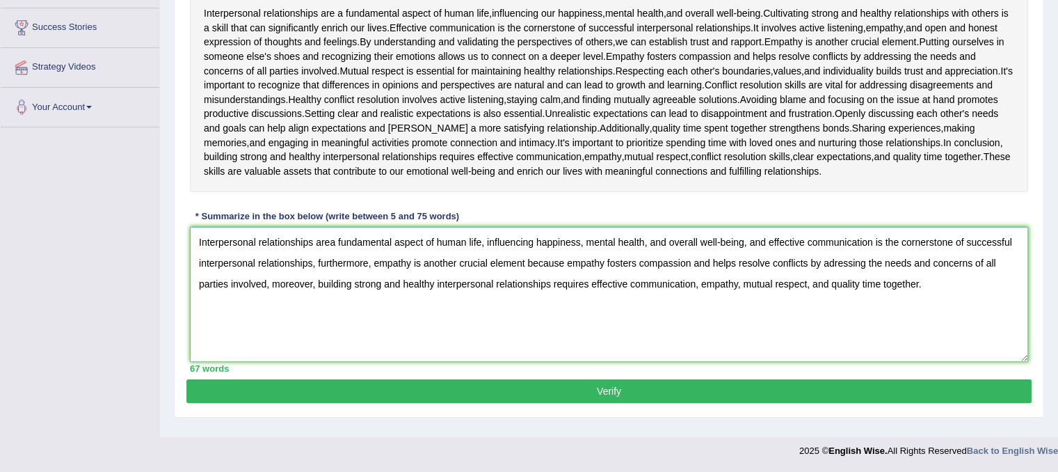
type textarea "Interpersonal relationships area fundamental aspect of human life, influencing …"
click at [825, 392] on button "Verify" at bounding box center [608, 391] width 845 height 24
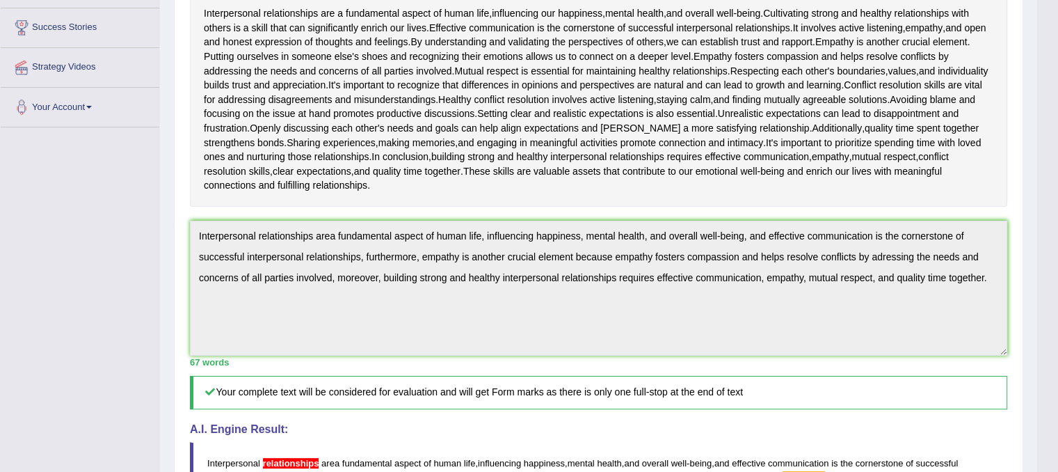
drag, startPoint x: 1044, startPoint y: 237, endPoint x: 1044, endPoint y: 288, distance: 50.8
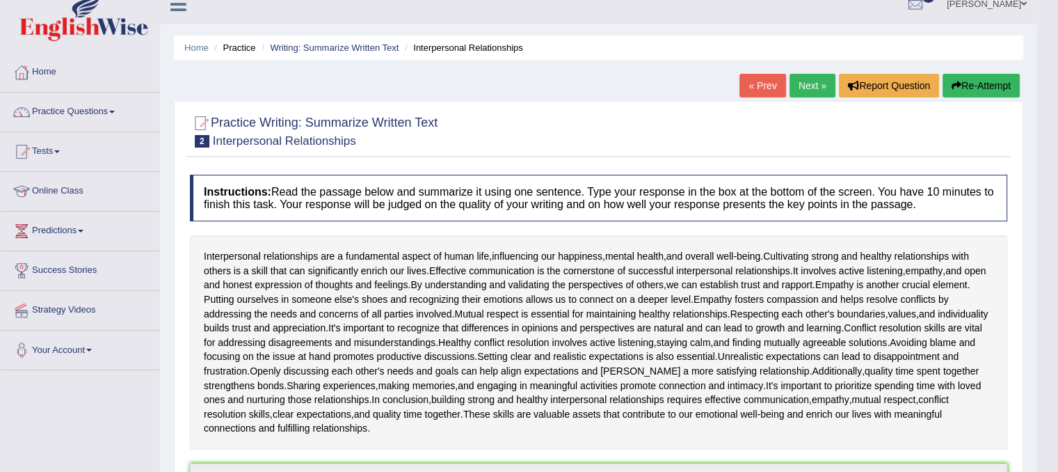
scroll to position [0, 0]
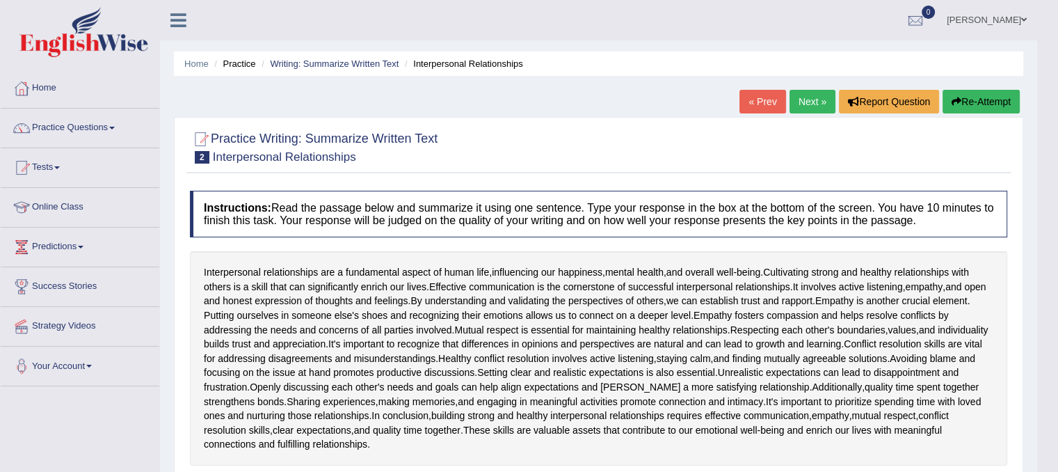
click at [804, 102] on link "Next »" at bounding box center [813, 102] width 46 height 24
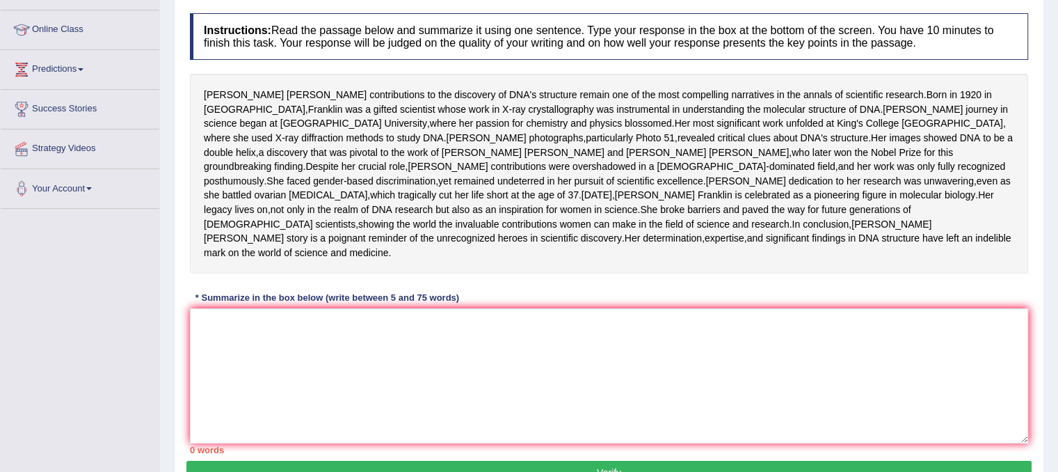
scroll to position [175, 0]
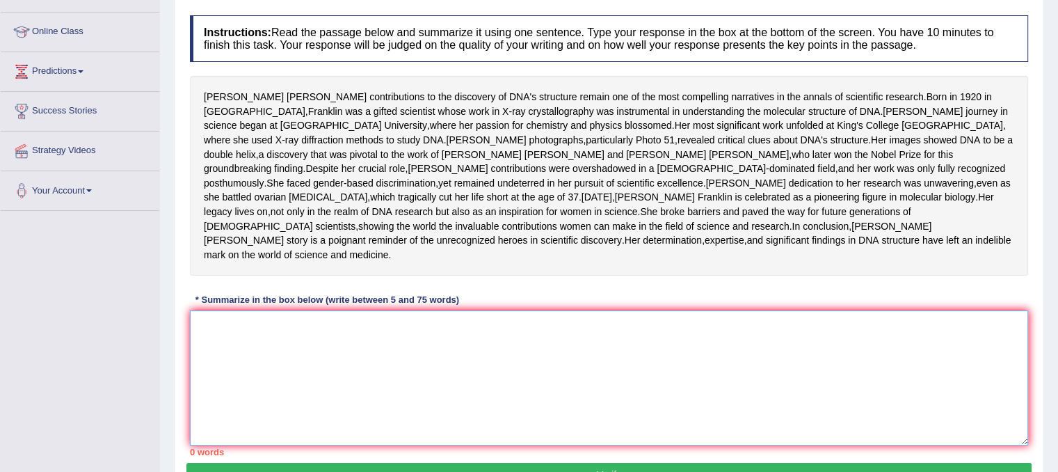
click at [340, 381] on textarea at bounding box center [609, 377] width 838 height 135
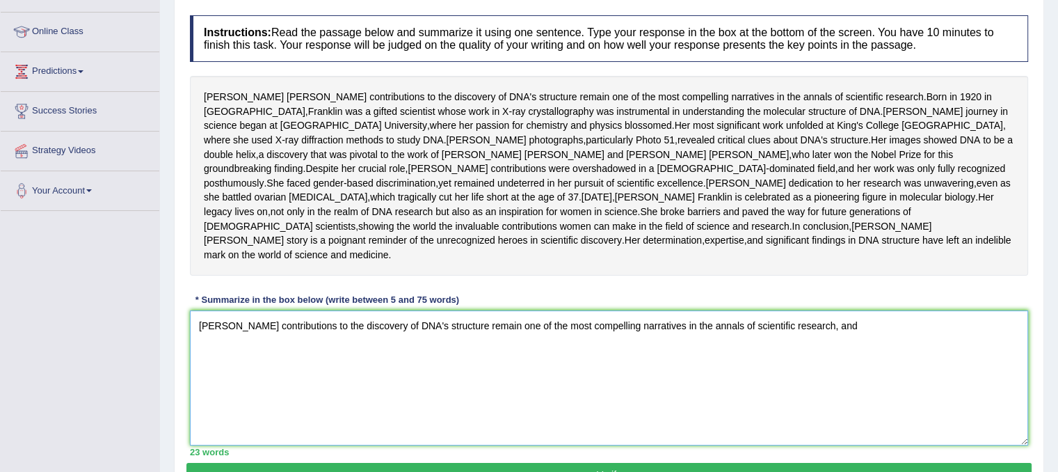
click at [897, 400] on textarea "[PERSON_NAME] contributions to the discovery of DNA's structure remain one of t…" at bounding box center [609, 377] width 838 height 135
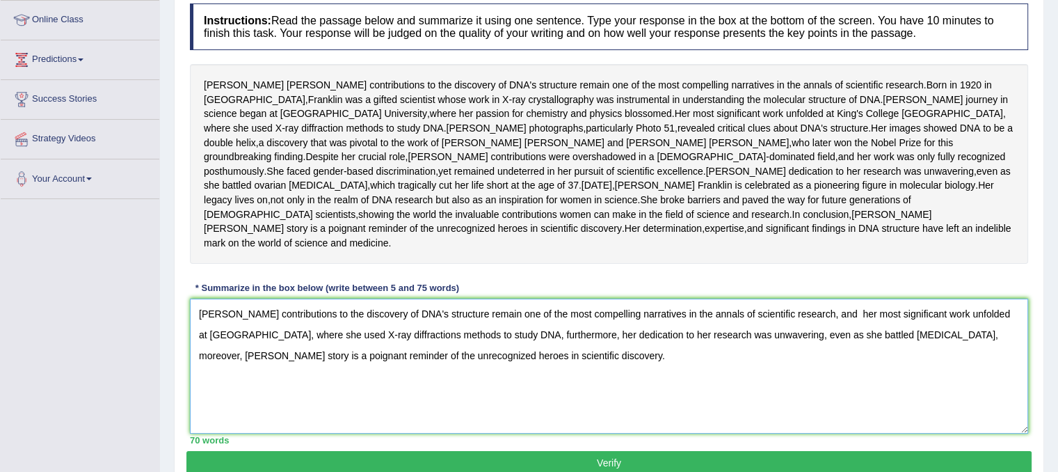
scroll to position [305, 0]
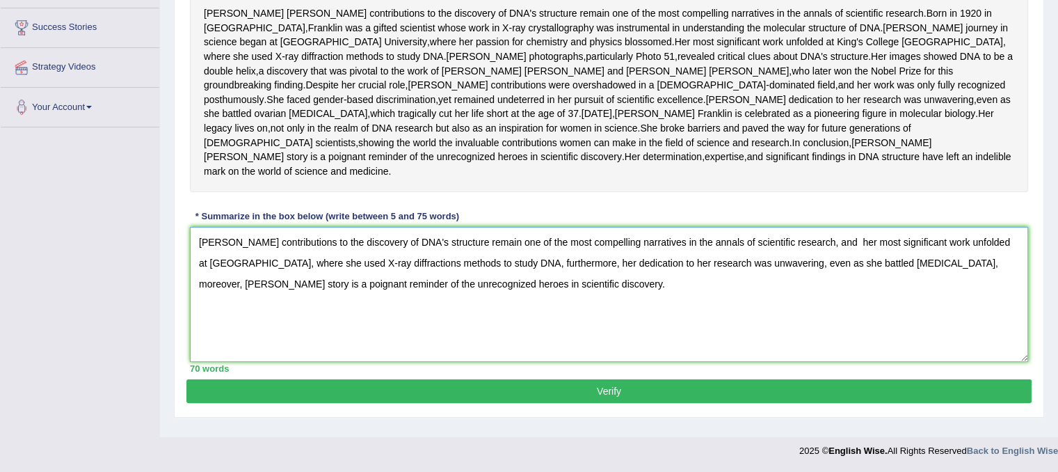
type textarea "Rosalind Franklin's contributions to the discovery of DNA's structure remain on…"
click at [606, 399] on button "Verify" at bounding box center [608, 391] width 845 height 24
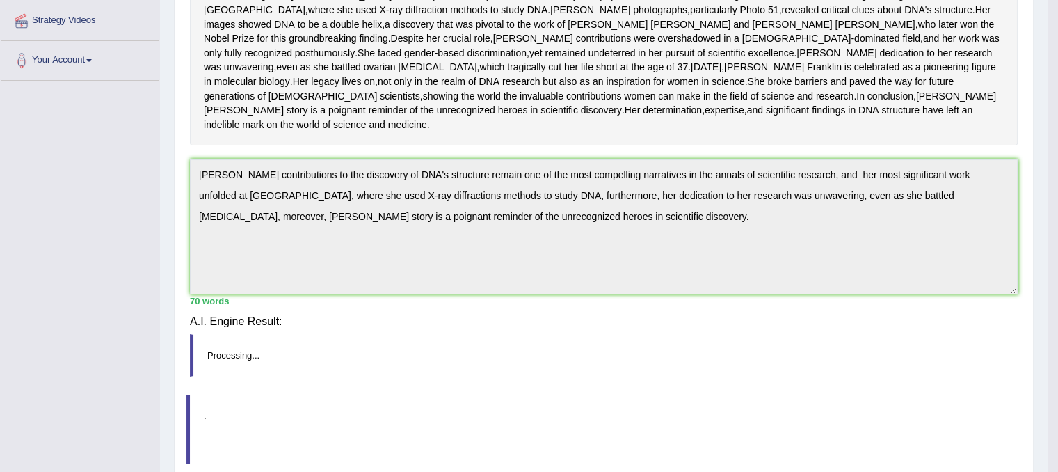
scroll to position [298, 0]
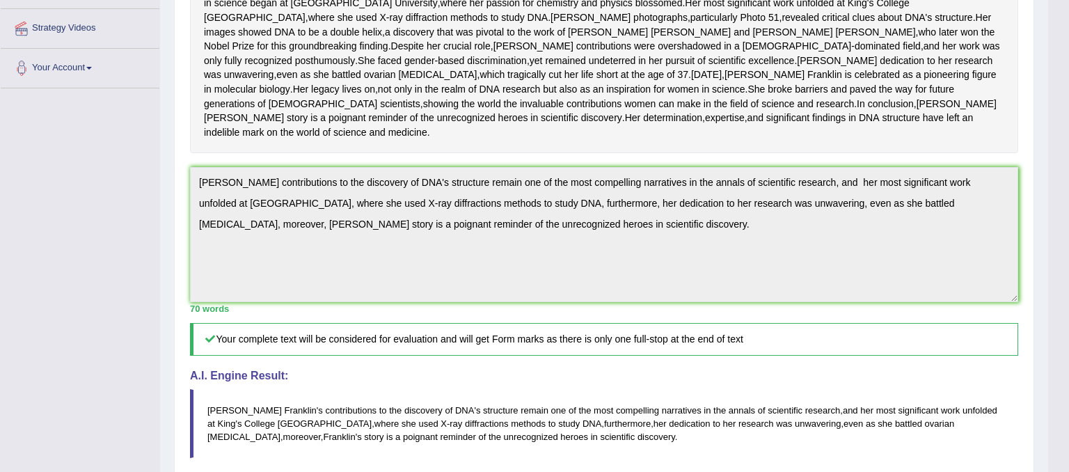
drag, startPoint x: 1062, startPoint y: 232, endPoint x: 1068, endPoint y: 383, distance: 151.1
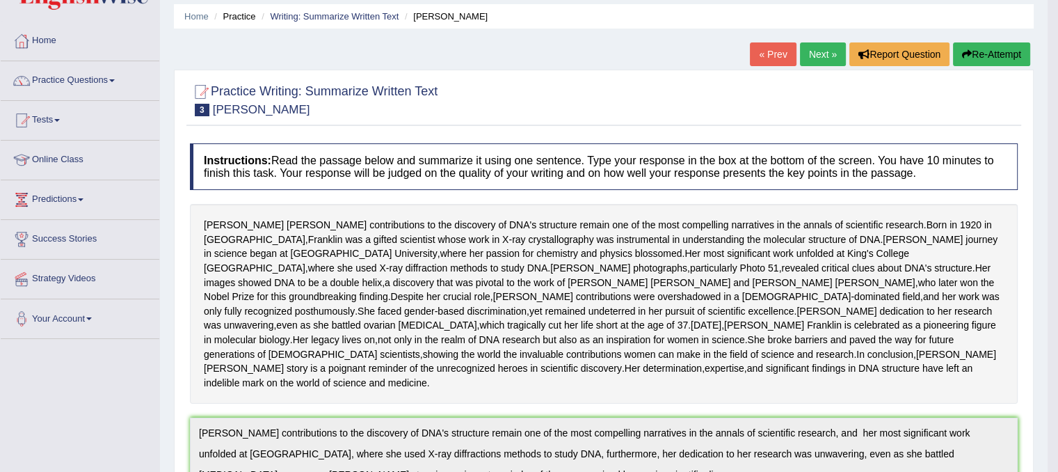
scroll to position [0, 0]
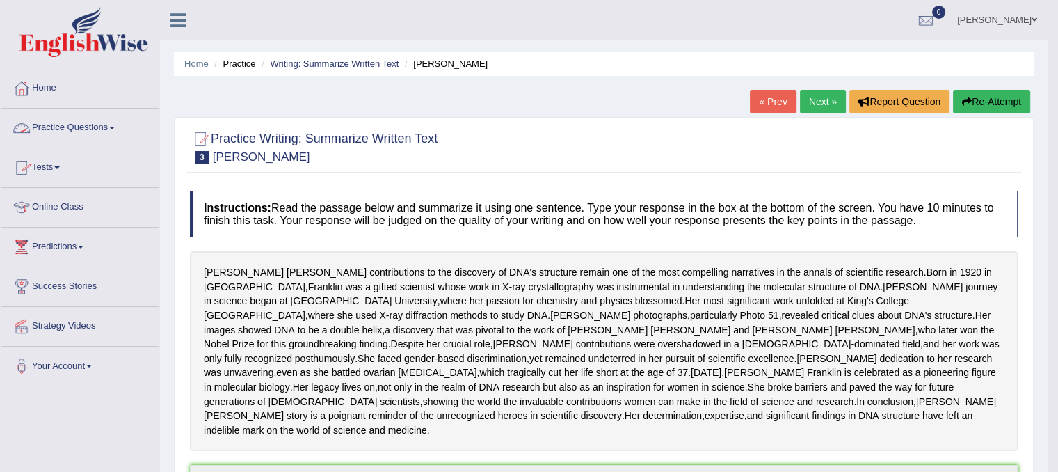
click at [90, 134] on link "Practice Questions" at bounding box center [80, 126] width 159 height 35
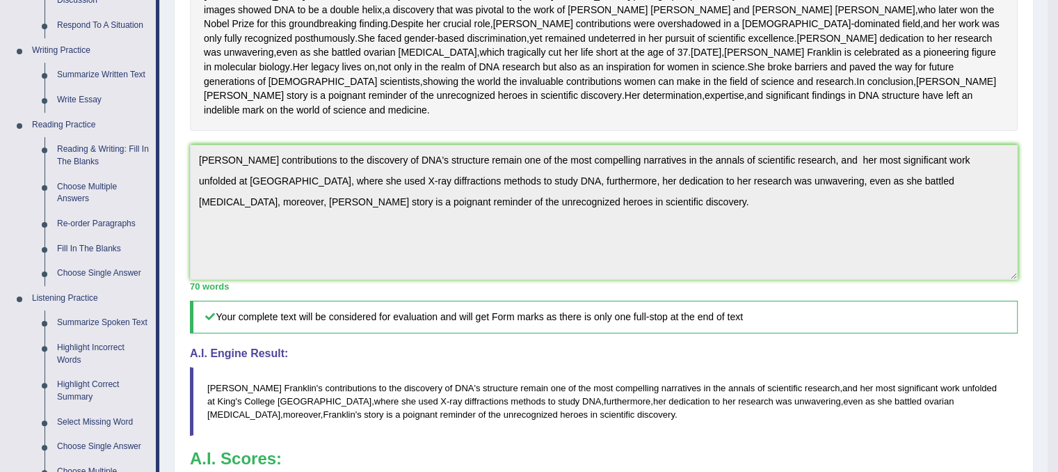
scroll to position [417, 0]
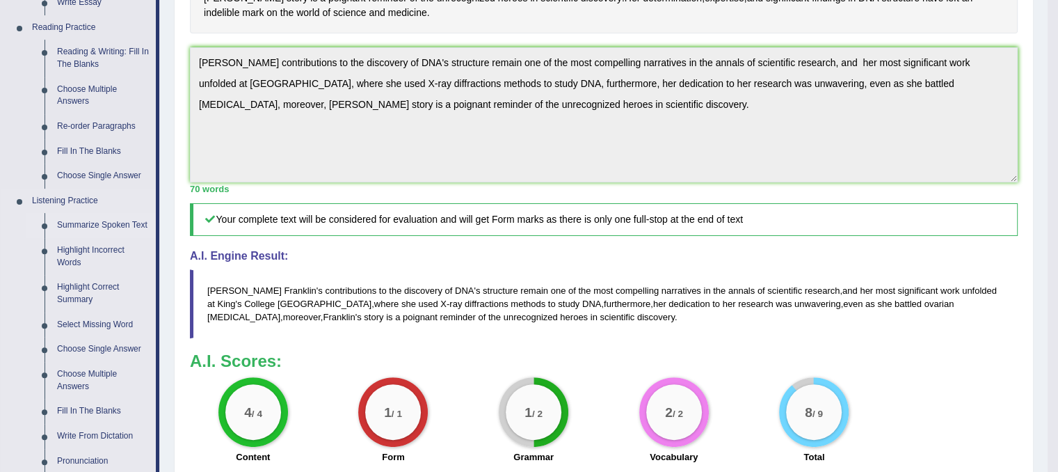
click at [106, 229] on link "Summarize Spoken Text" at bounding box center [103, 225] width 105 height 25
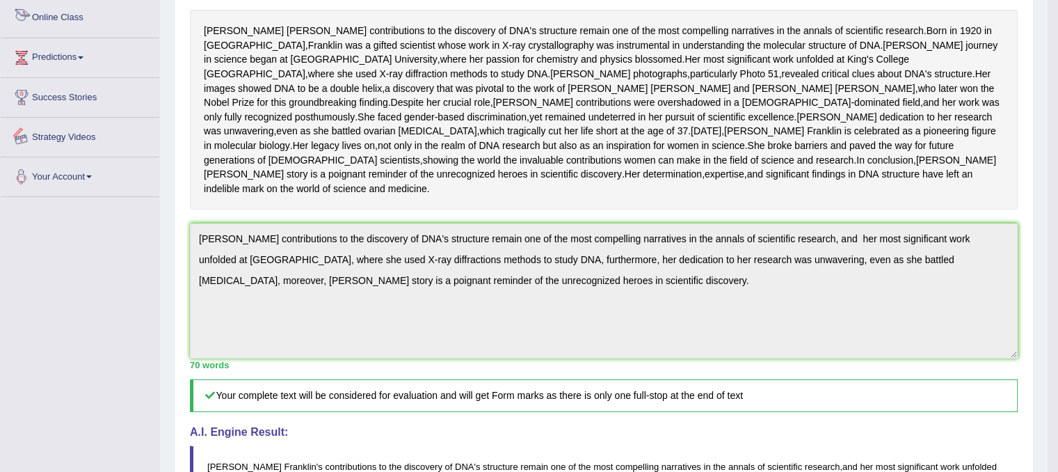
scroll to position [269, 0]
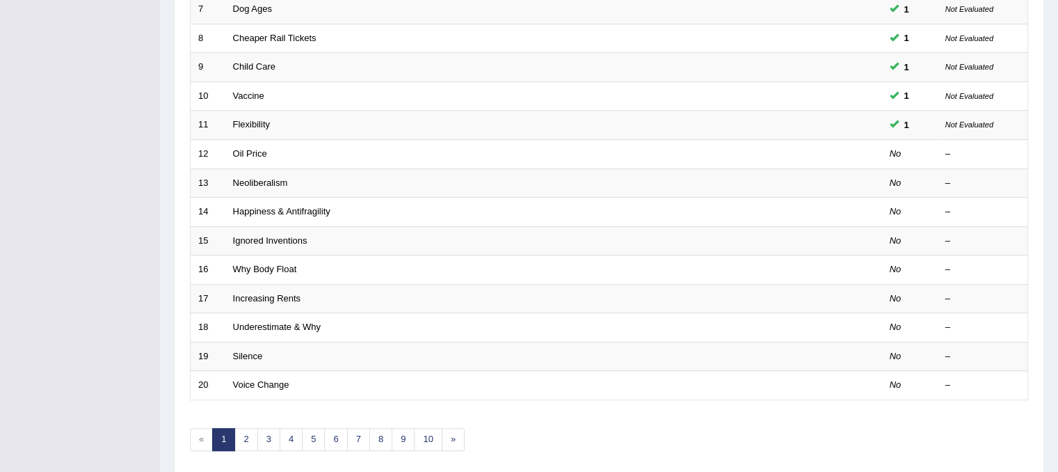
scroll to position [415, 0]
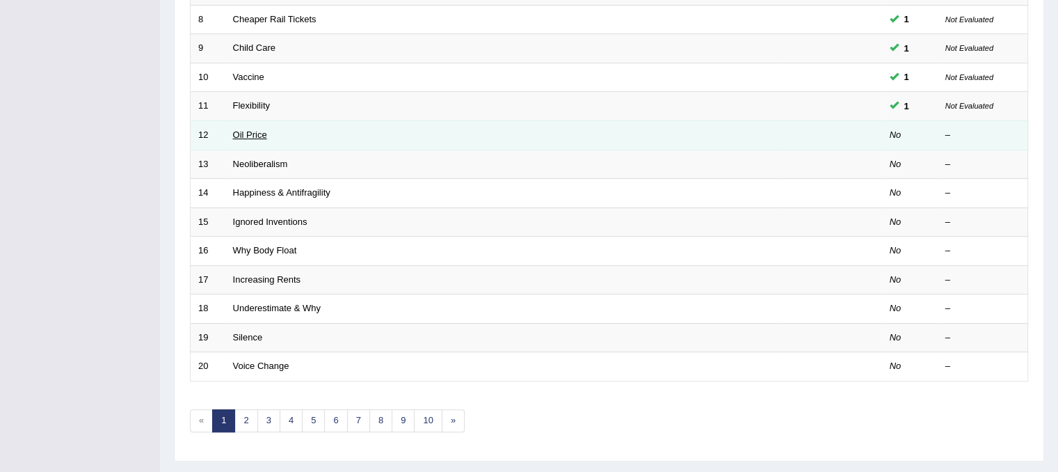
click at [233, 129] on link "Oil Price" at bounding box center [250, 134] width 34 height 10
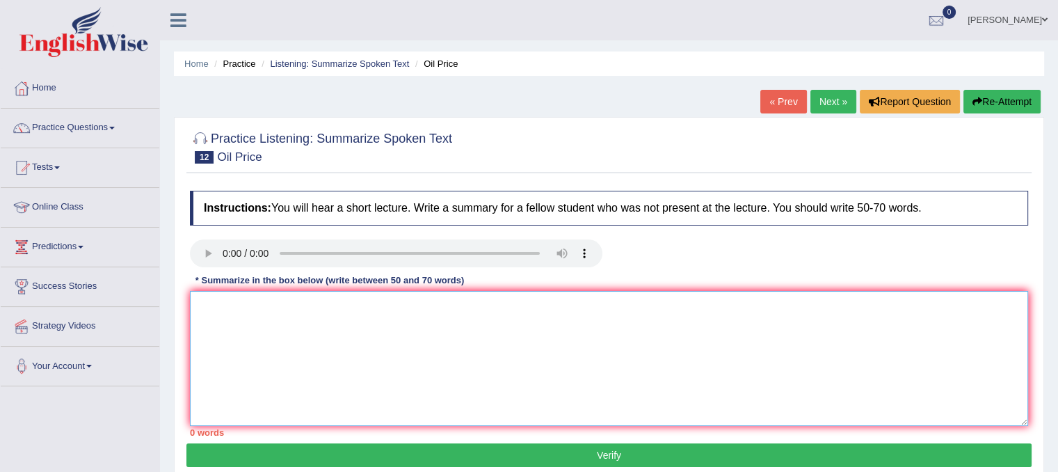
click at [256, 305] on textarea at bounding box center [609, 358] width 838 height 135
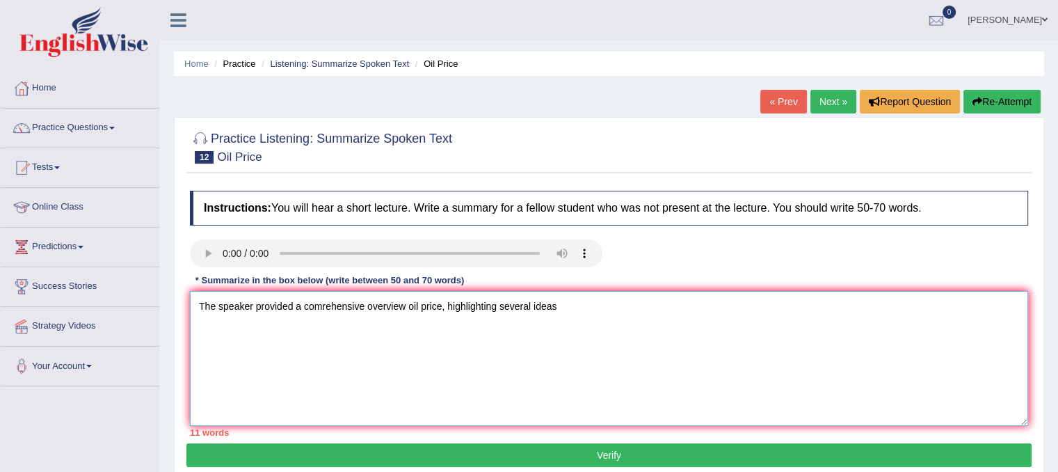
click at [321, 305] on textarea "The speaker provided a comrehensive overview oil price, highlighting several id…" at bounding box center [609, 358] width 838 height 135
click at [573, 314] on textarea "The speaker provided a comprehensive overview oil price, highlighting several i…" at bounding box center [609, 358] width 838 height 135
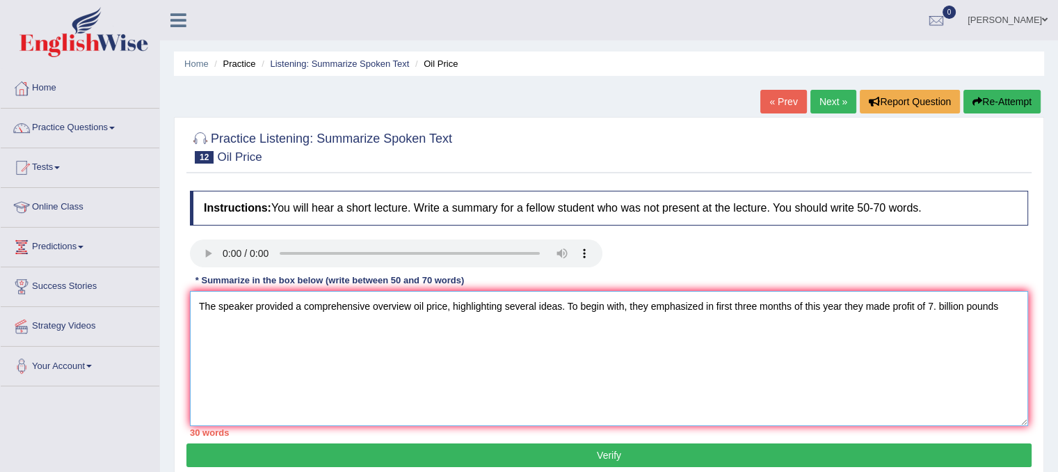
click at [939, 310] on textarea "The speaker provided a comprehensive overview oil price, highlighting several i…" at bounding box center [609, 358] width 838 height 135
click at [943, 305] on textarea "The speaker provided a comprehensive overview oil price, highlighting several i…" at bounding box center [609, 358] width 838 height 135
click at [1013, 308] on textarea "The speaker provided a comprehensive overview oil price, highlighting several i…" at bounding box center [609, 358] width 838 height 135
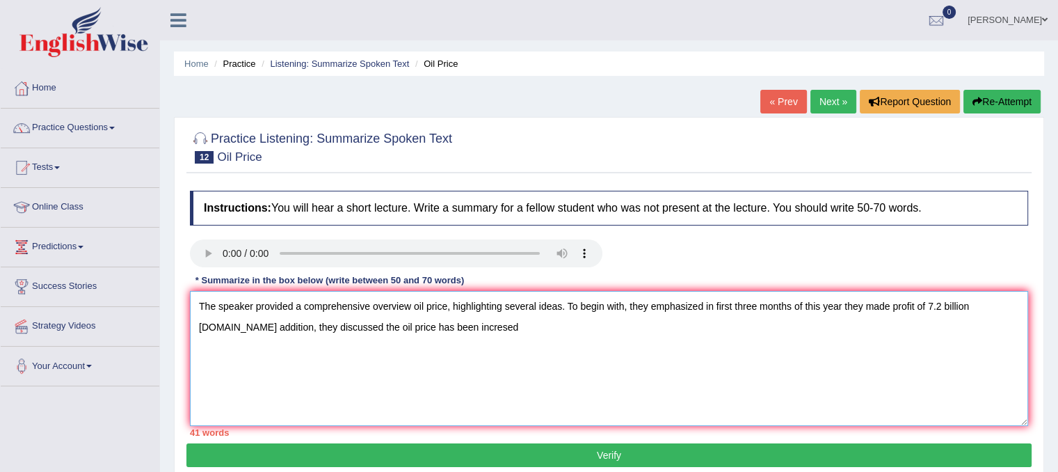
click at [353, 332] on textarea "The speaker provided a comprehensive overview oil price, highlighting several i…" at bounding box center [609, 358] width 838 height 135
click at [392, 327] on textarea "The speaker provided a comprehensive overview oil price, highlighting several i…" at bounding box center [609, 358] width 838 height 135
click at [523, 330] on textarea "The speaker provided a comprehensive overview oil price, highlighting several i…" at bounding box center [609, 358] width 838 height 135
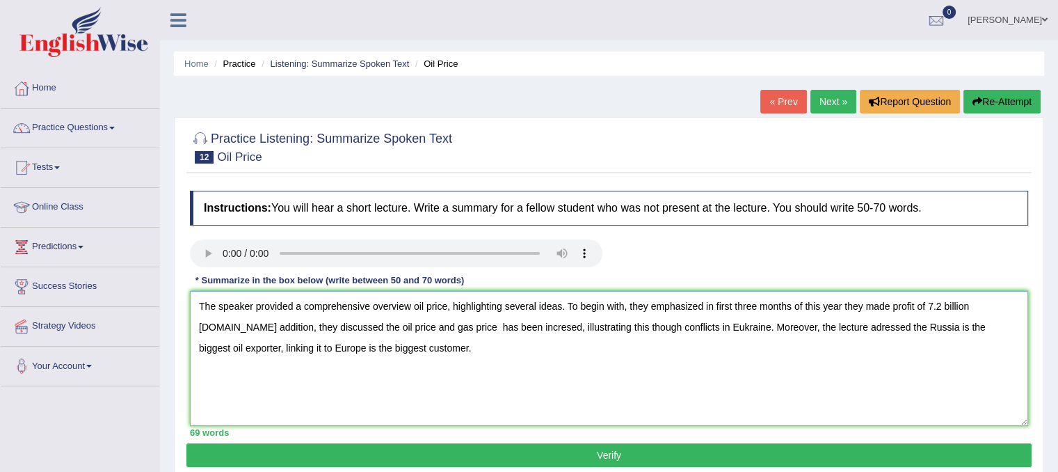
click at [415, 307] on textarea "The speaker provided a comprehensive overview oil price, highlighting several i…" at bounding box center [609, 358] width 838 height 135
click at [232, 328] on textarea "The speaker provided a comprehensive overview of oil price, highlighting severa…" at bounding box center [609, 358] width 838 height 135
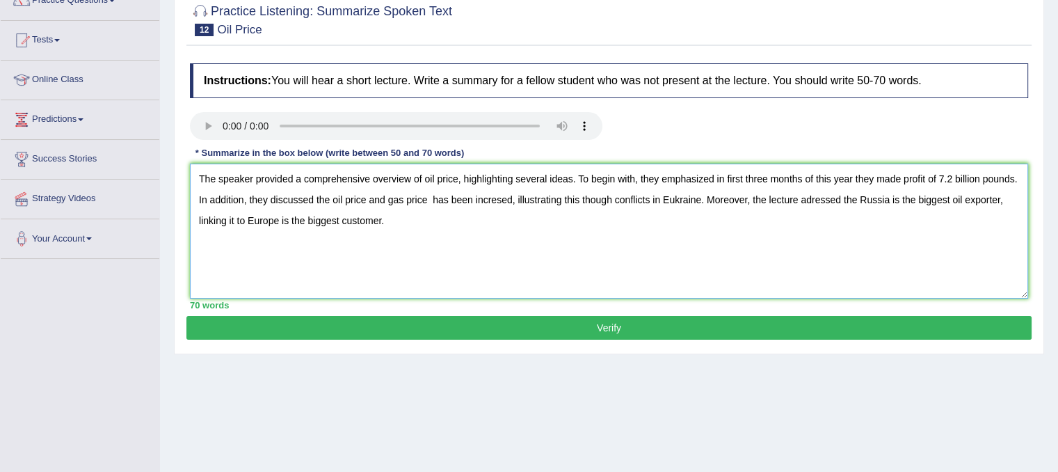
scroll to position [145, 0]
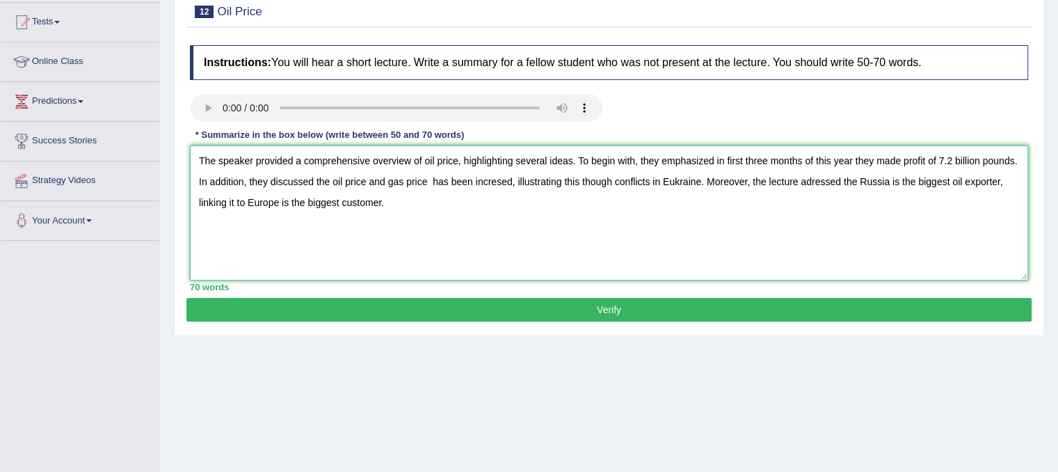
type textarea "The speaker provided a comprehensive overview of oil price, highlighting severa…"
click at [472, 298] on button "Verify" at bounding box center [608, 310] width 845 height 24
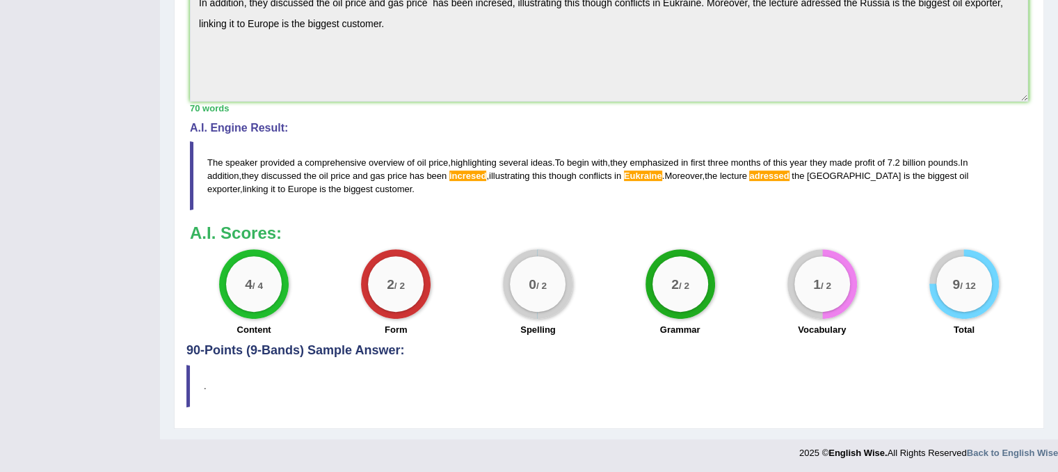
scroll to position [0, 0]
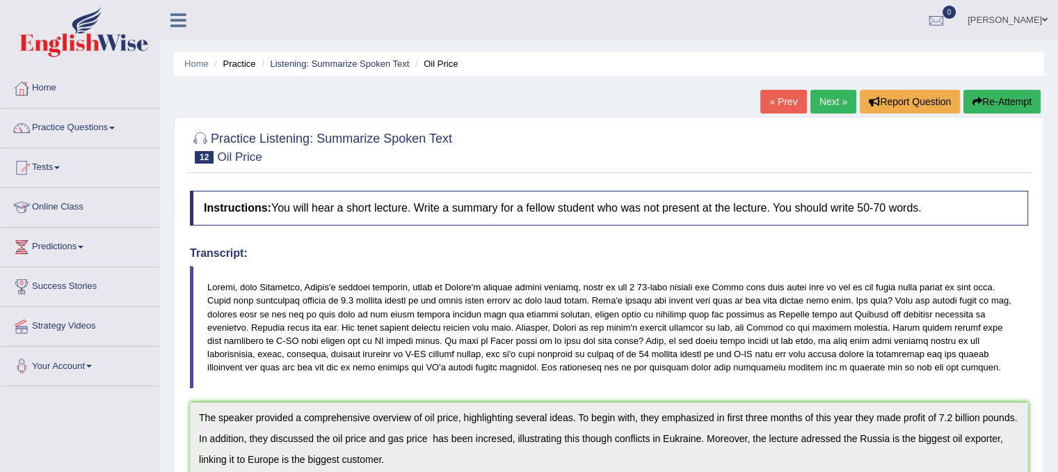
click at [831, 99] on link "Next »" at bounding box center [834, 102] width 46 height 24
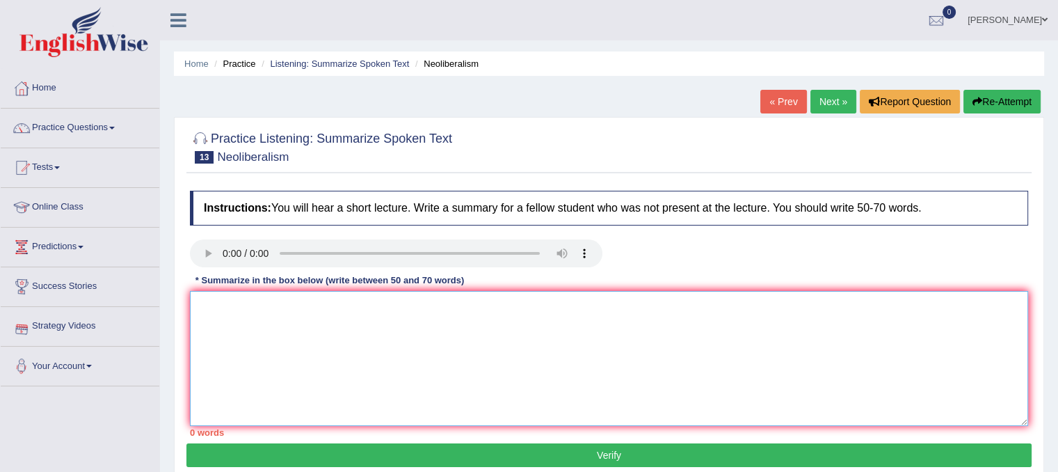
click at [234, 343] on textarea at bounding box center [609, 358] width 838 height 135
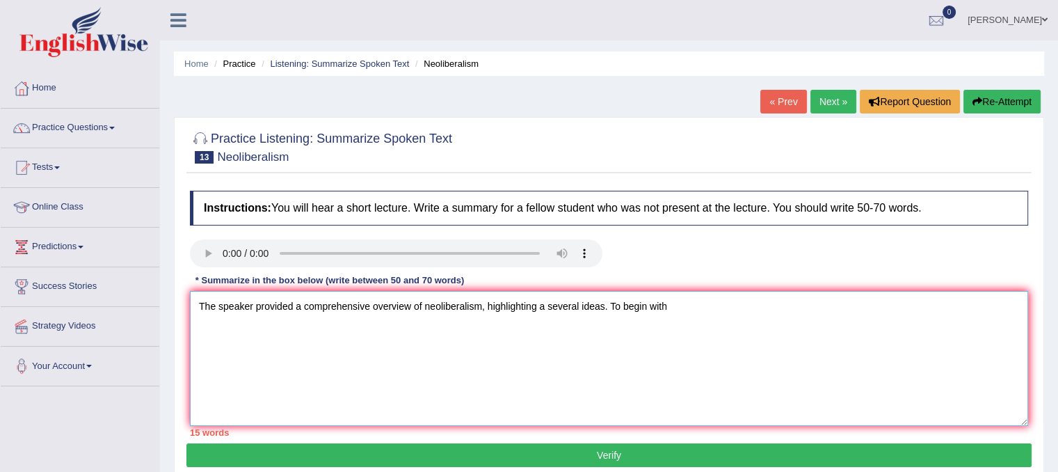
click at [544, 310] on textarea "The speaker provided a comprehensive overview of neoliberalism, highlighting a …" at bounding box center [609, 358] width 838 height 135
type textarea "The speaker provided a comprehensive overview of neoliberalism, highlighting se…"
